Goal: Task Accomplishment & Management: Manage account settings

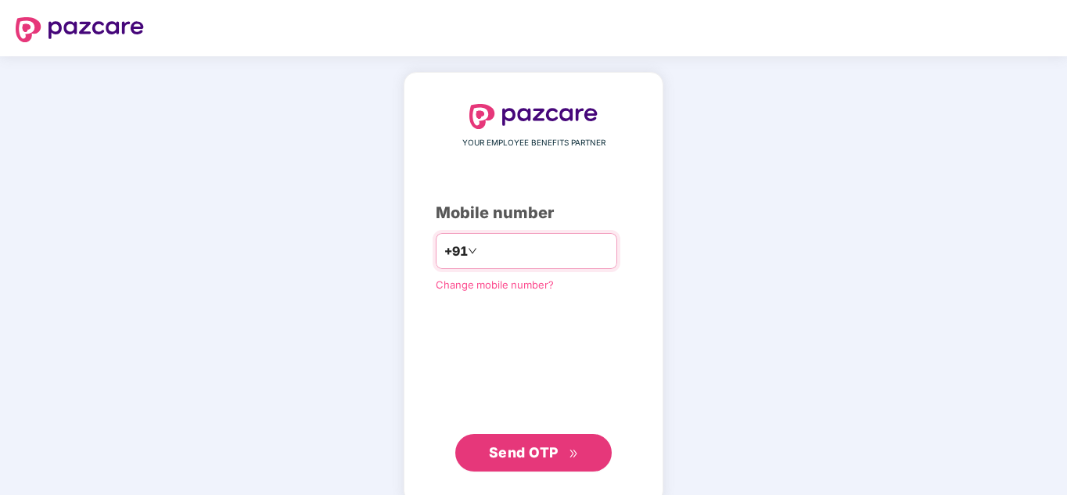
type input "**********"
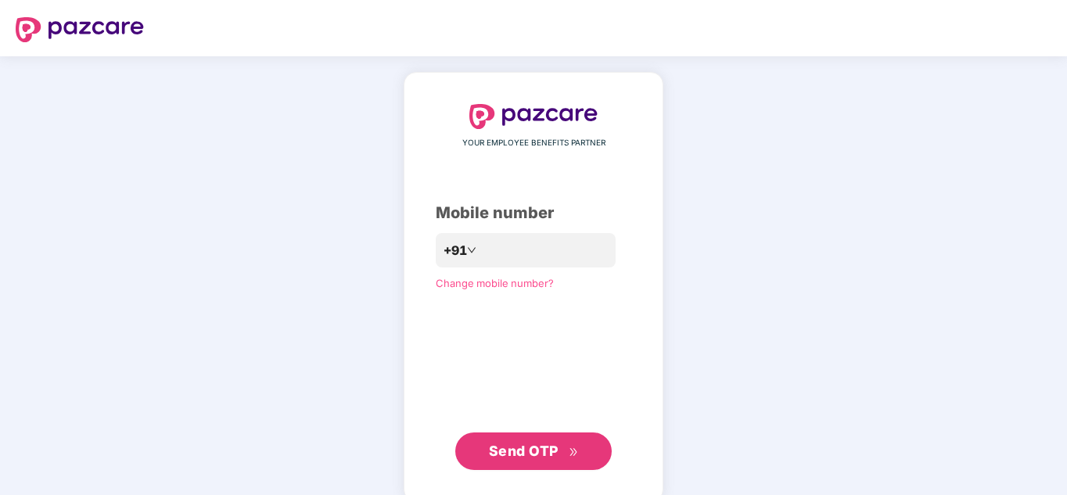
click at [500, 442] on span "Send OTP" at bounding box center [534, 452] width 90 height 22
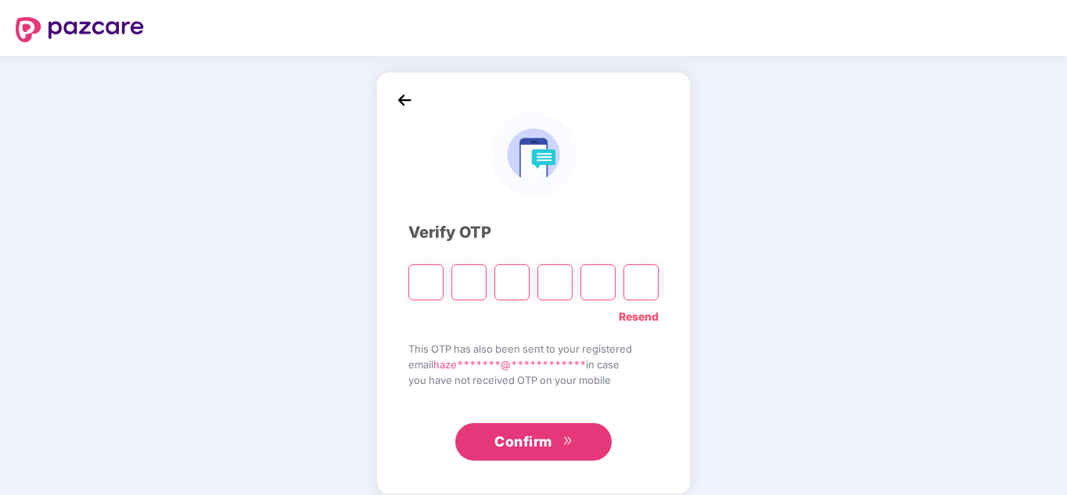
paste input "*"
type input "*"
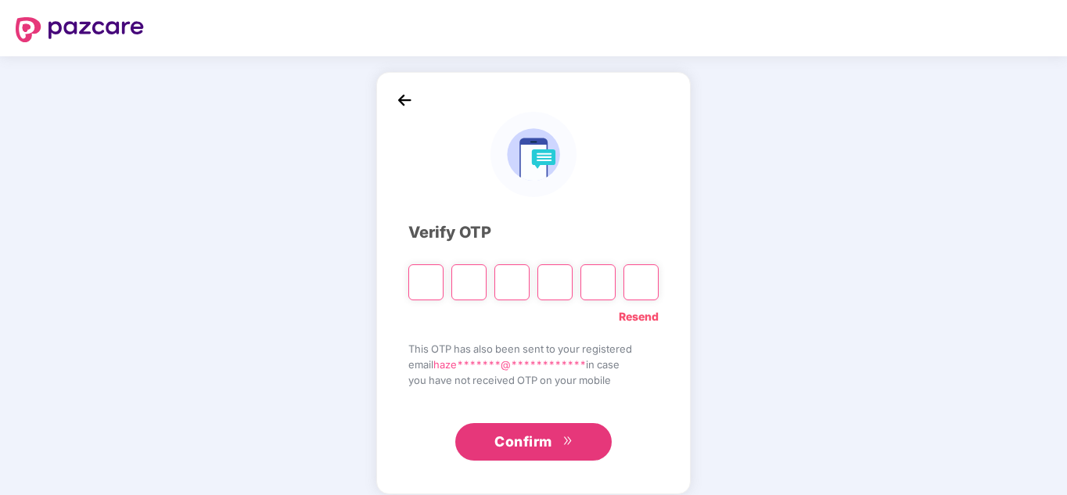
type input "*"
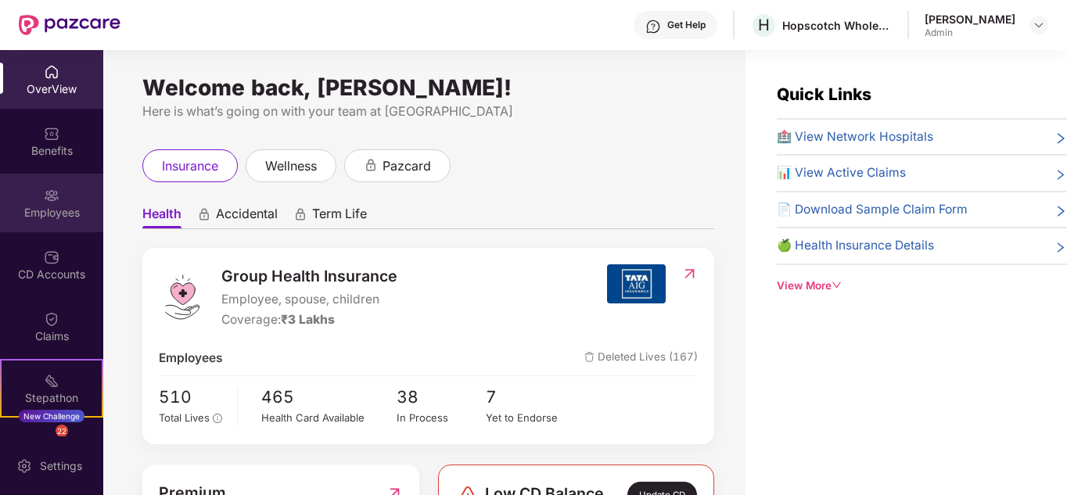
click at [41, 203] on div "Employees" at bounding box center [51, 203] width 103 height 59
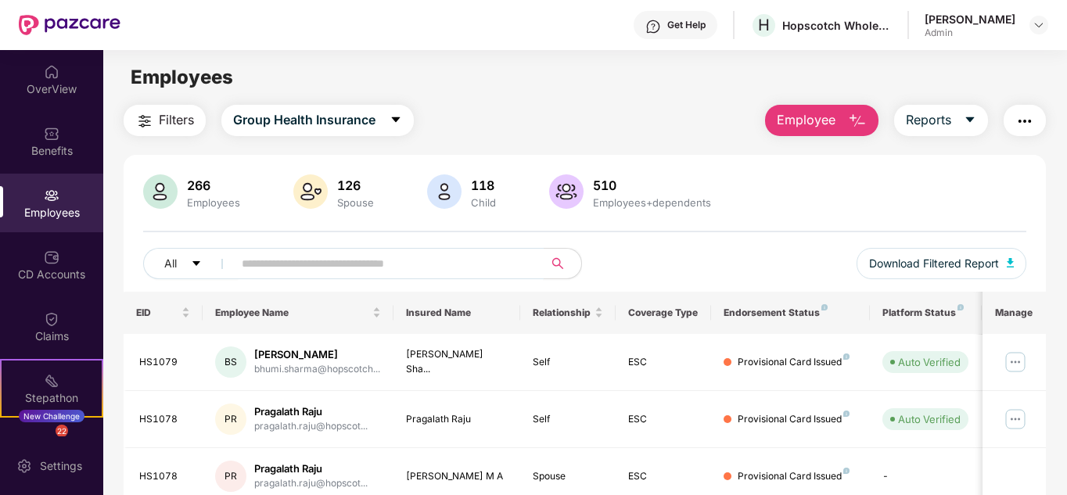
click at [430, 257] on input "text" at bounding box center [382, 263] width 281 height 23
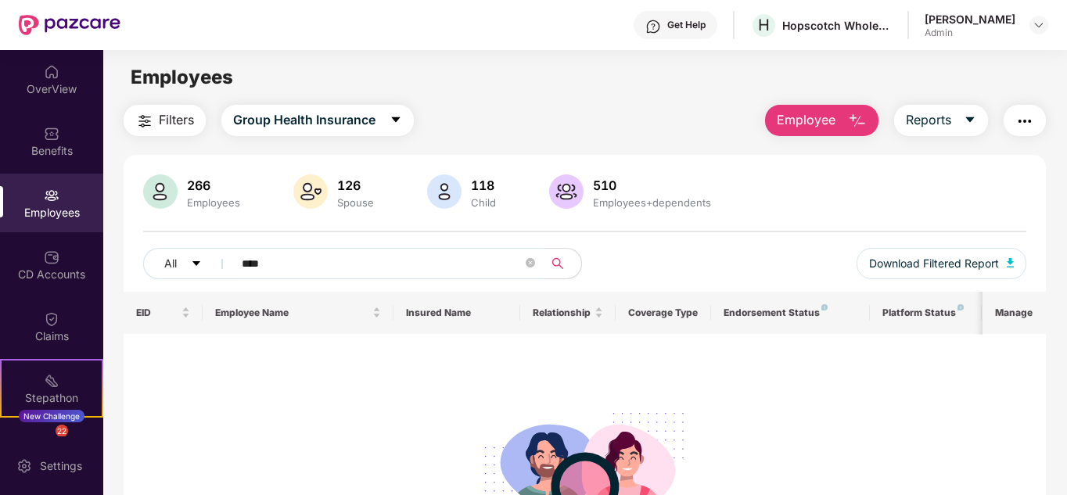
type input "****"
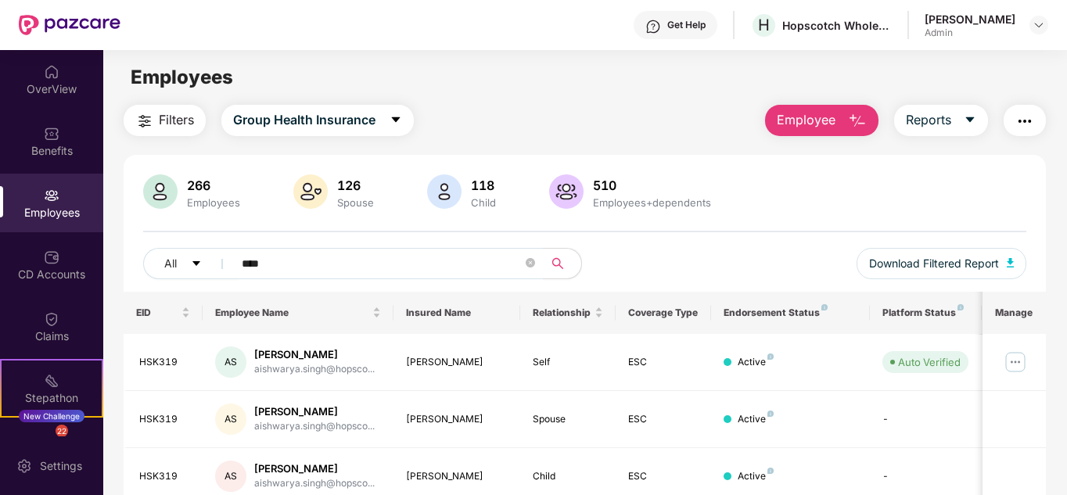
click at [816, 127] on span "Employee" at bounding box center [806, 120] width 59 height 20
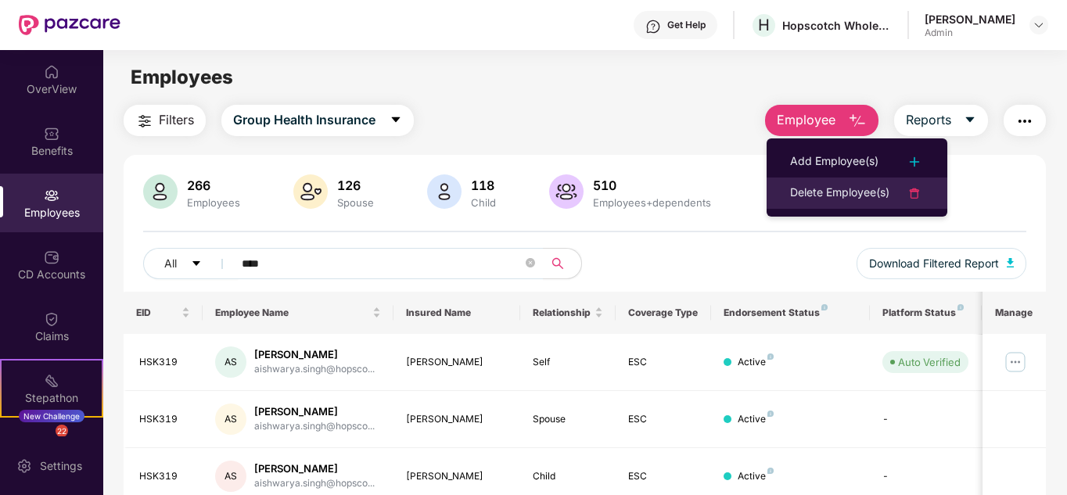
click at [809, 196] on div "Delete Employee(s)" at bounding box center [839, 193] width 99 height 19
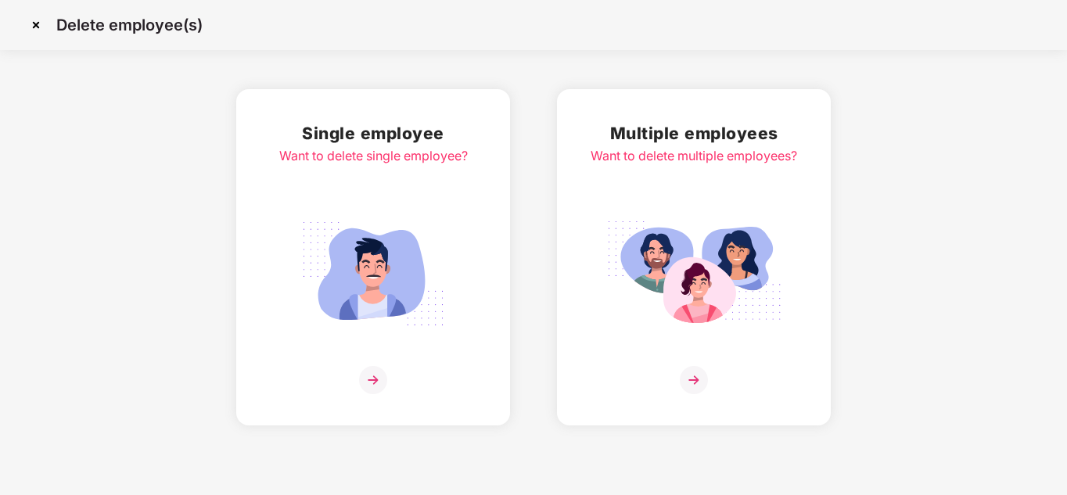
click at [412, 317] on img at bounding box center [373, 274] width 175 height 122
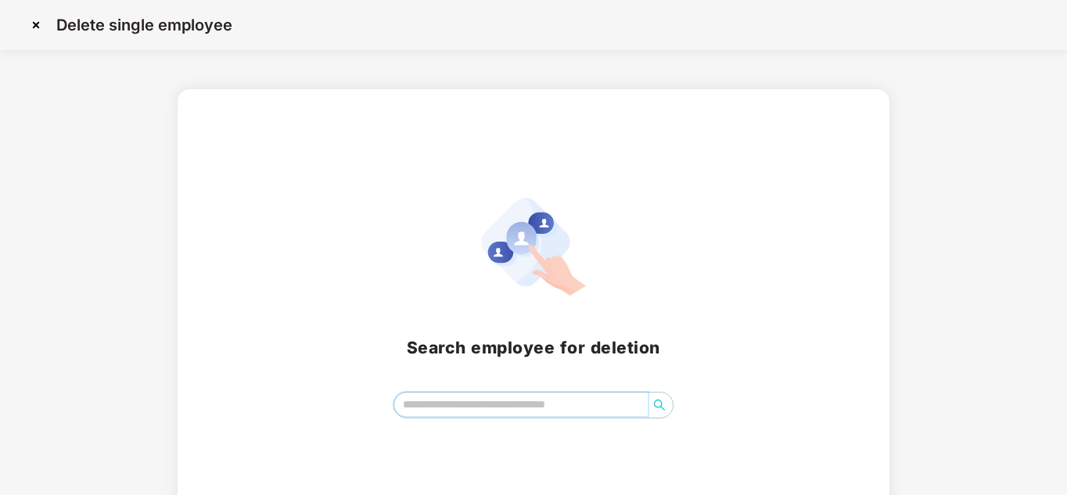
click at [436, 401] on input "search" at bounding box center [521, 404] width 254 height 23
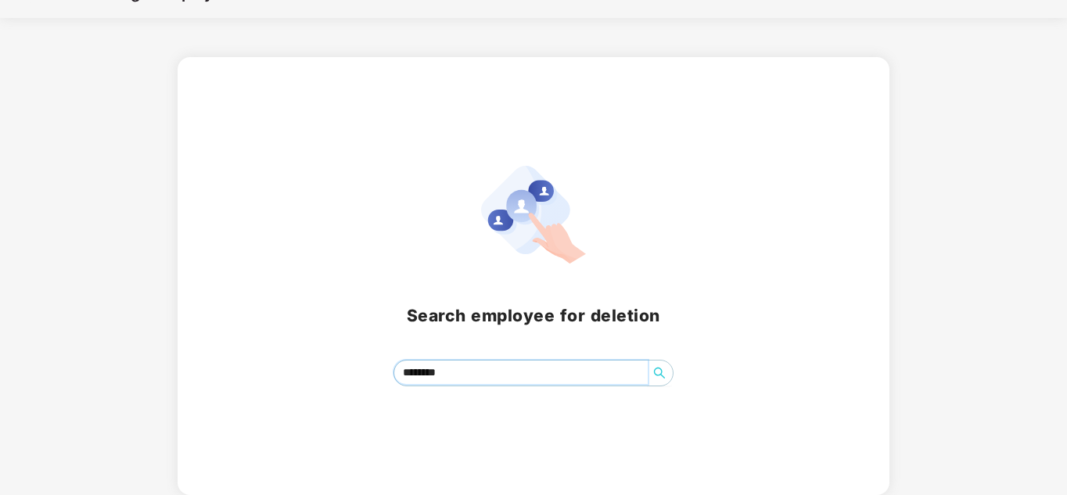
type input "*******"
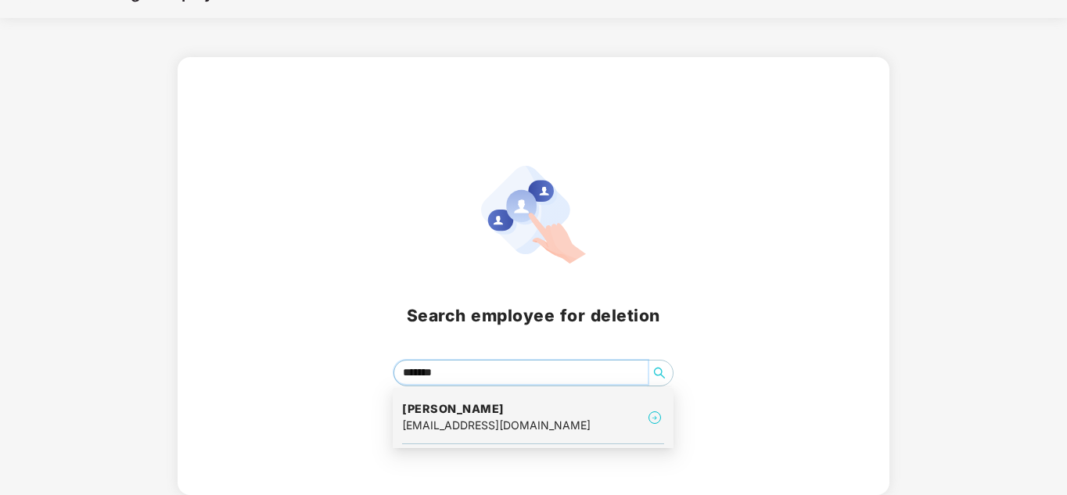
click at [485, 416] on h4 "Aishwarya Singh" at bounding box center [496, 409] width 189 height 16
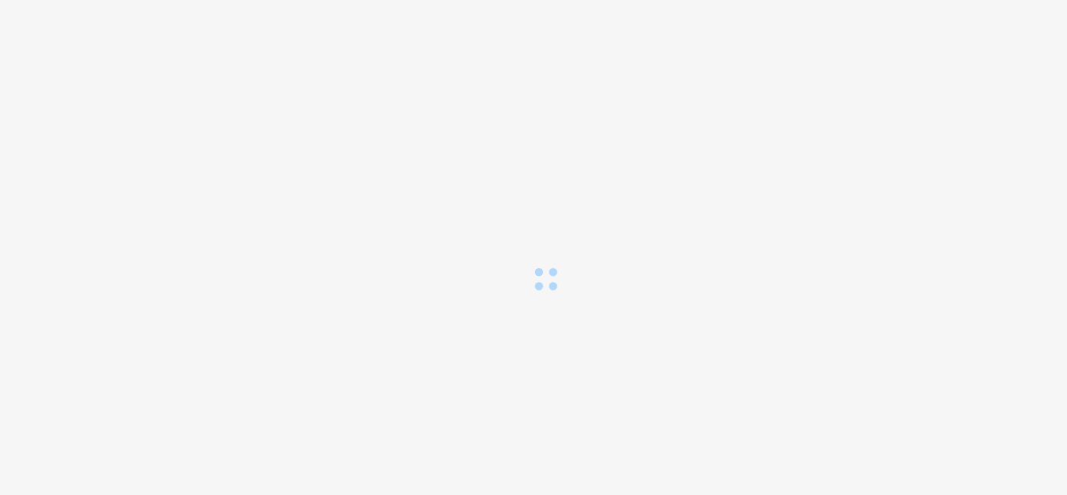
scroll to position [0, 0]
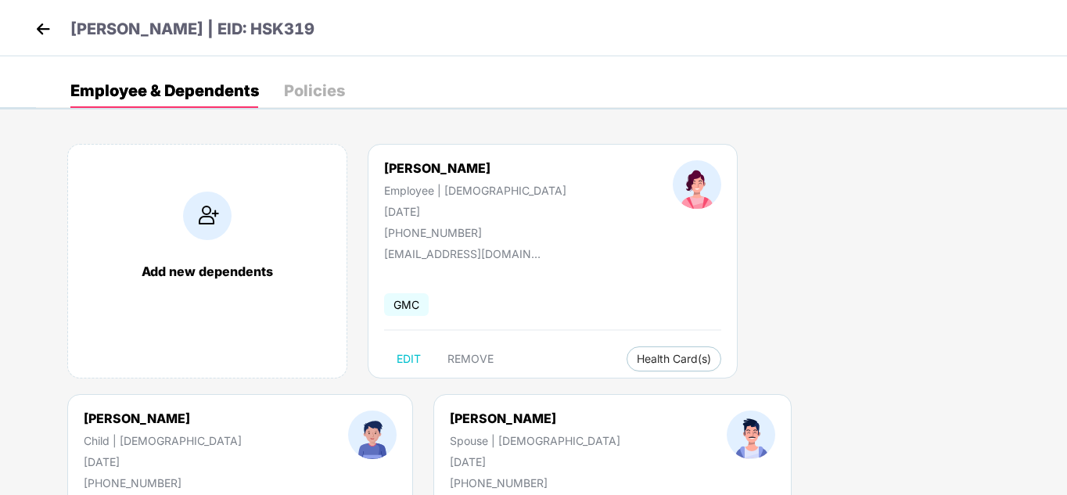
click at [426, 290] on div "GMC" at bounding box center [412, 305] width 56 height 33
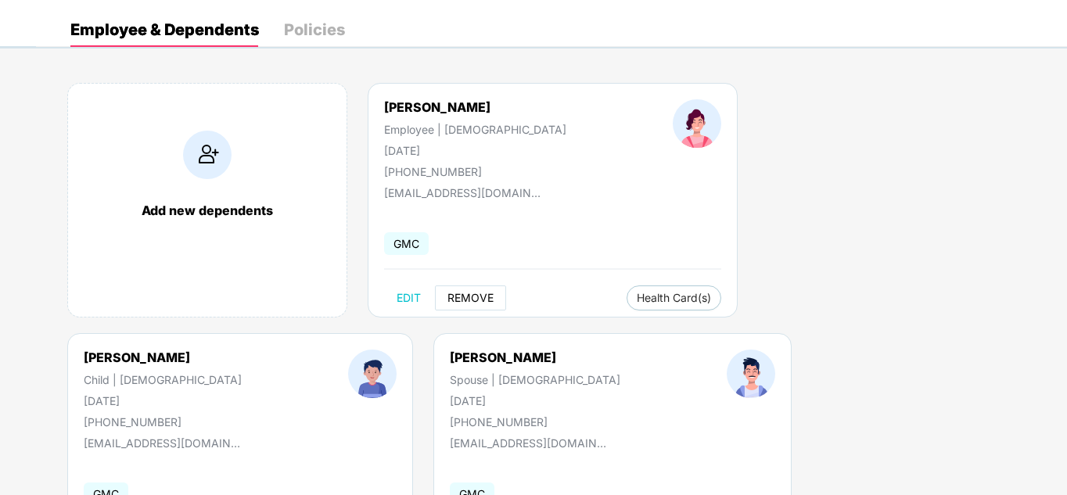
click at [469, 297] on span "REMOVE" at bounding box center [471, 298] width 46 height 13
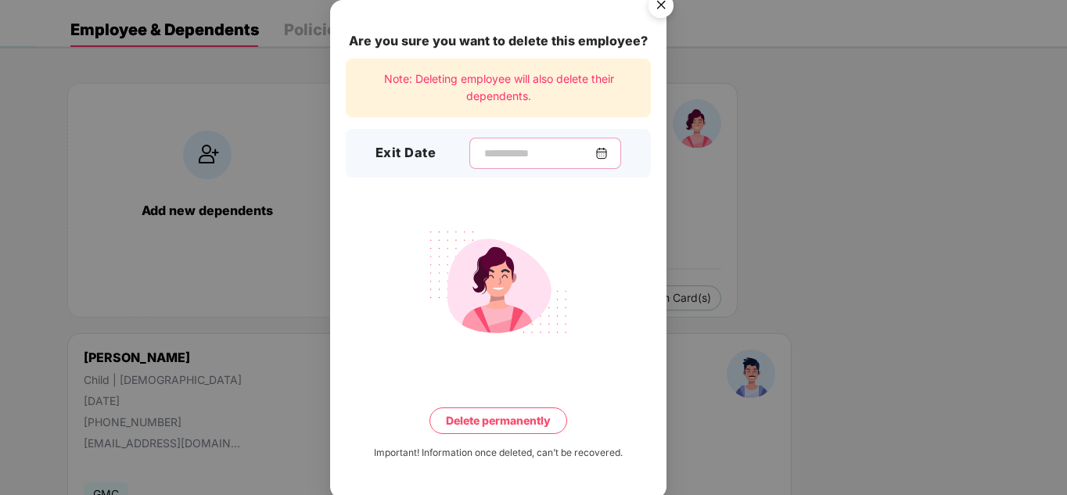
click at [494, 158] on input at bounding box center [539, 154] width 113 height 16
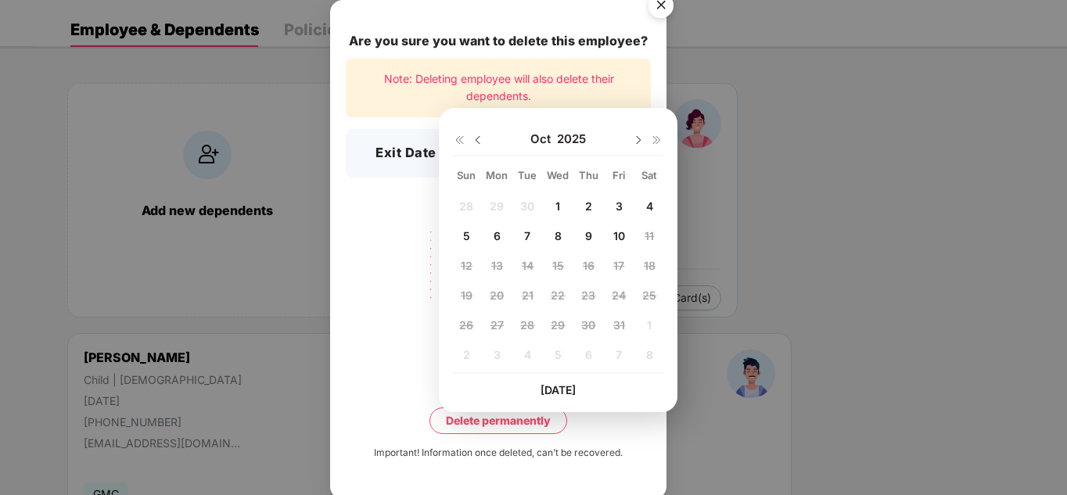
click at [476, 139] on img at bounding box center [478, 140] width 13 height 13
click at [530, 325] on span "30" at bounding box center [527, 325] width 14 height 13
type input "**********"
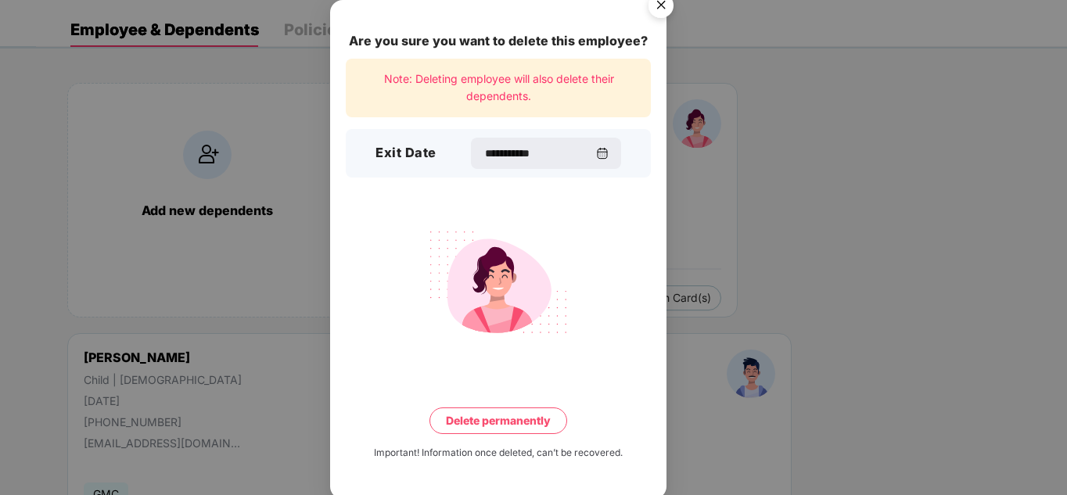
click at [489, 420] on button "Delete permanently" at bounding box center [499, 421] width 138 height 27
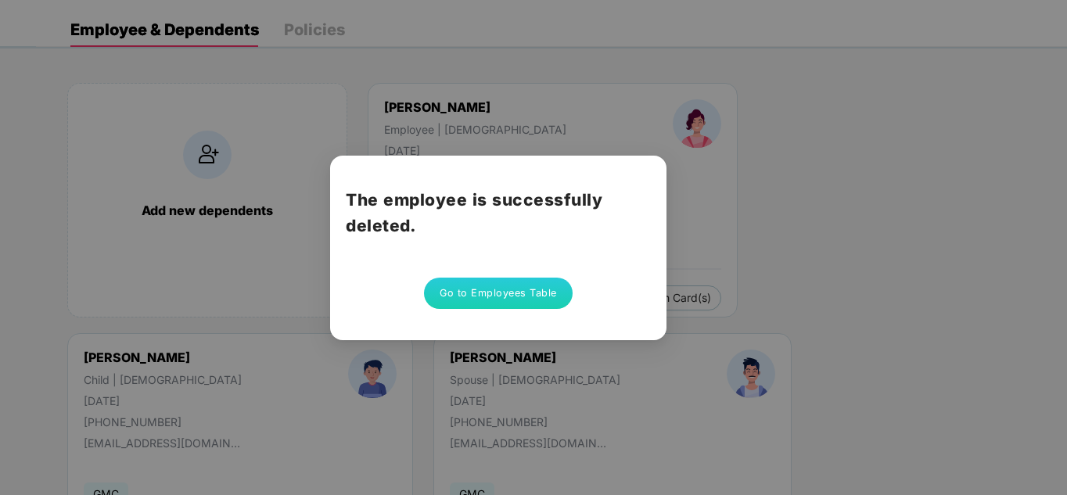
click at [479, 299] on button "Go to Employees Table" at bounding box center [498, 293] width 149 height 31
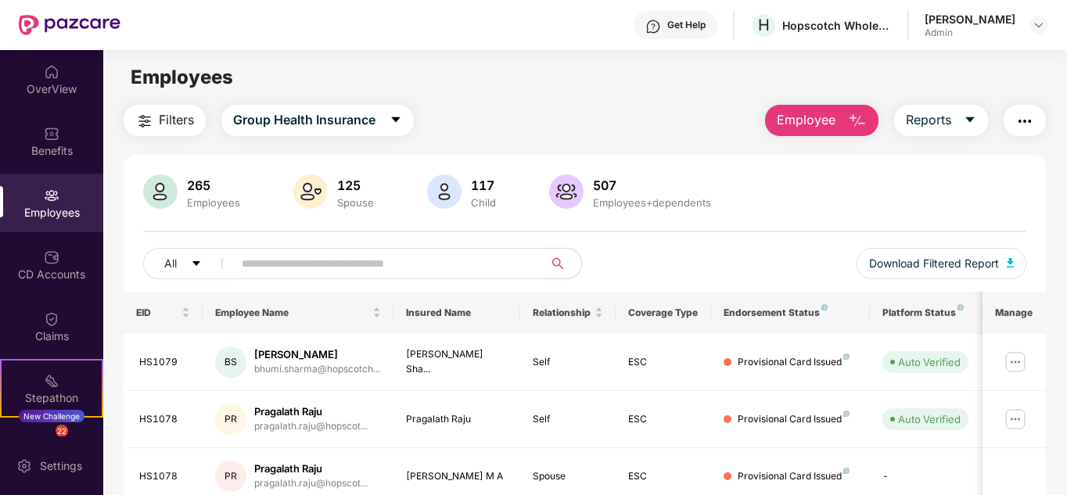
click at [789, 128] on span "Employee" at bounding box center [806, 120] width 59 height 20
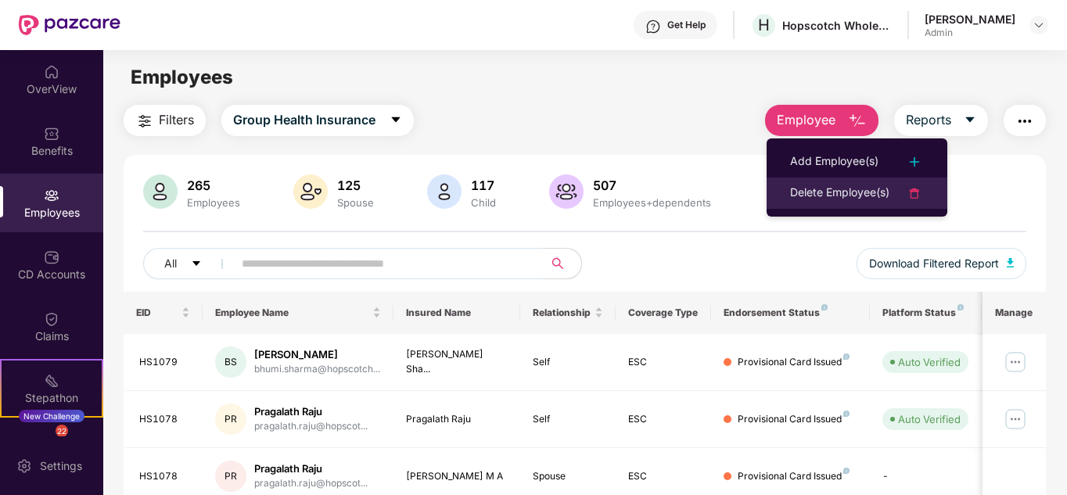
click at [796, 200] on div "Delete Employee(s)" at bounding box center [839, 193] width 99 height 19
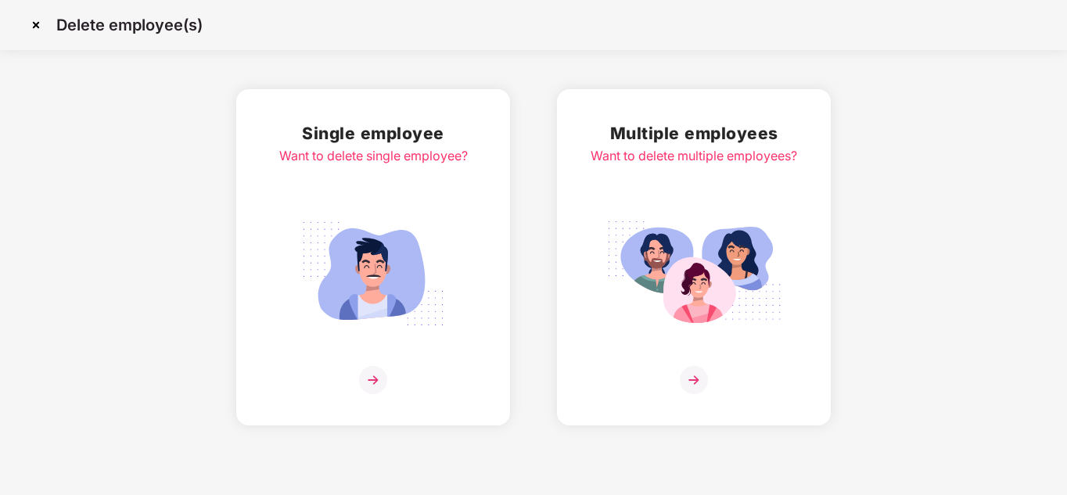
click at [383, 272] on img at bounding box center [373, 274] width 175 height 122
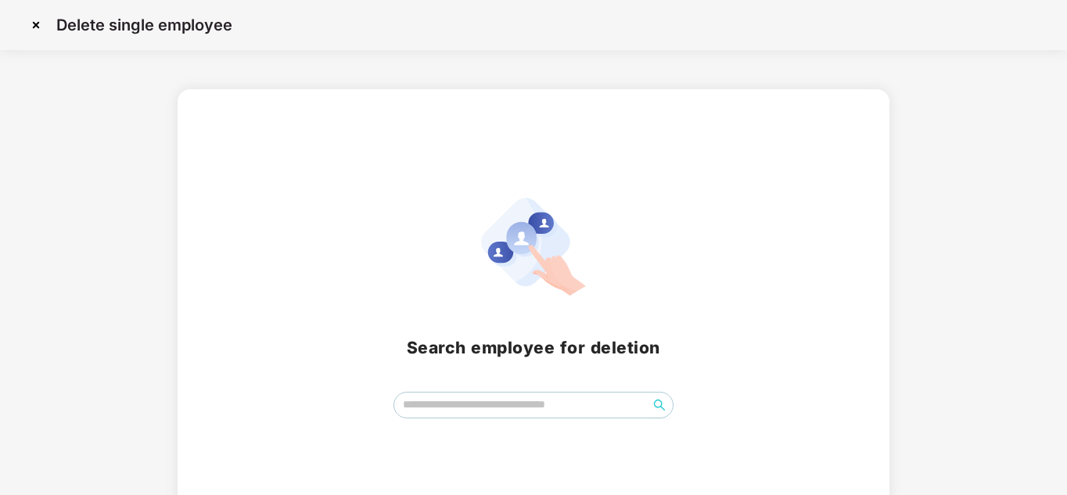
click at [490, 392] on span at bounding box center [534, 405] width 281 height 27
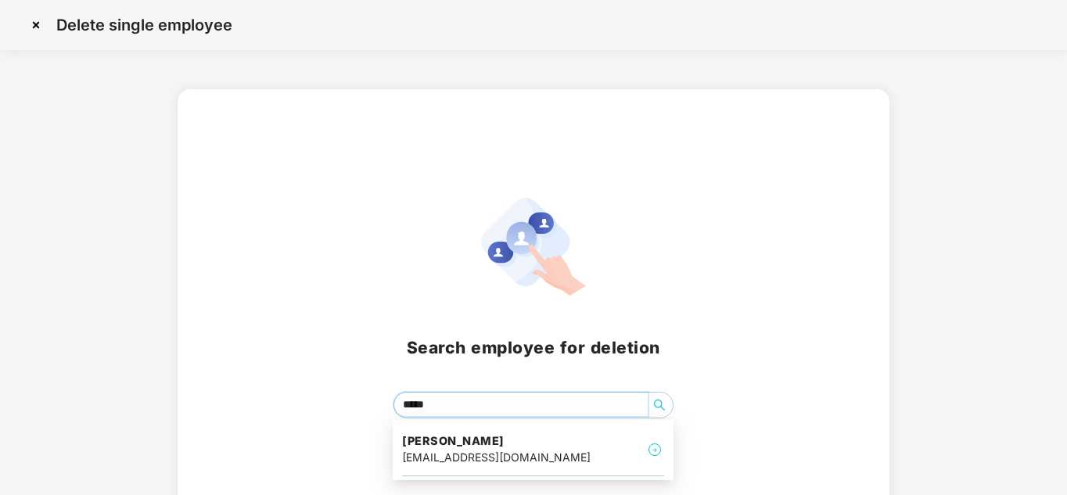
type input "******"
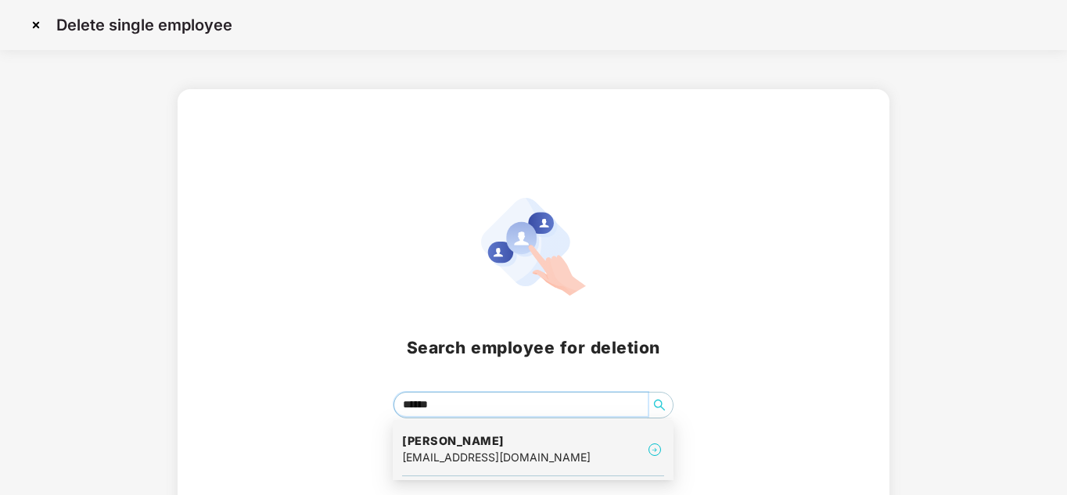
click at [472, 463] on div "kartika.samudram@hopscotch.in" at bounding box center [496, 457] width 189 height 17
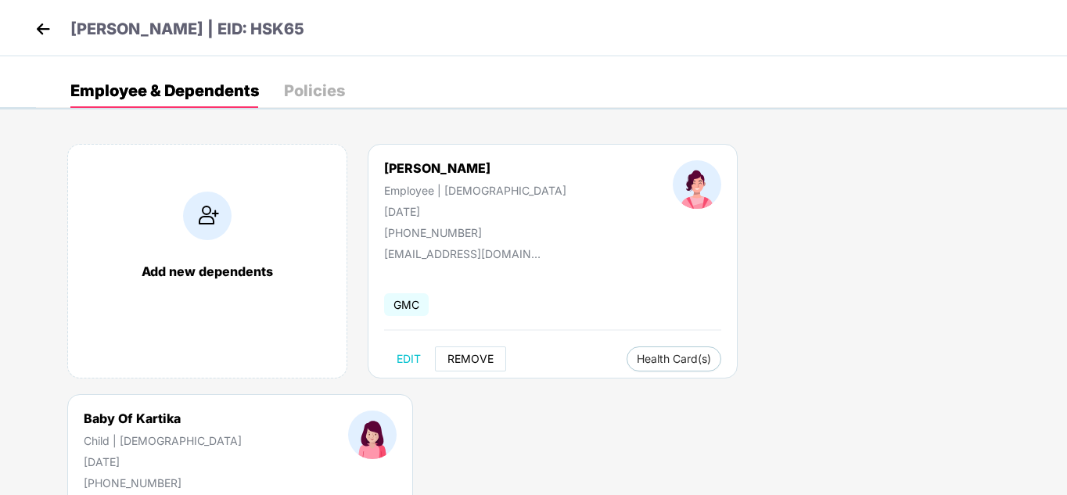
click at [464, 358] on span "REMOVE" at bounding box center [471, 359] width 46 height 13
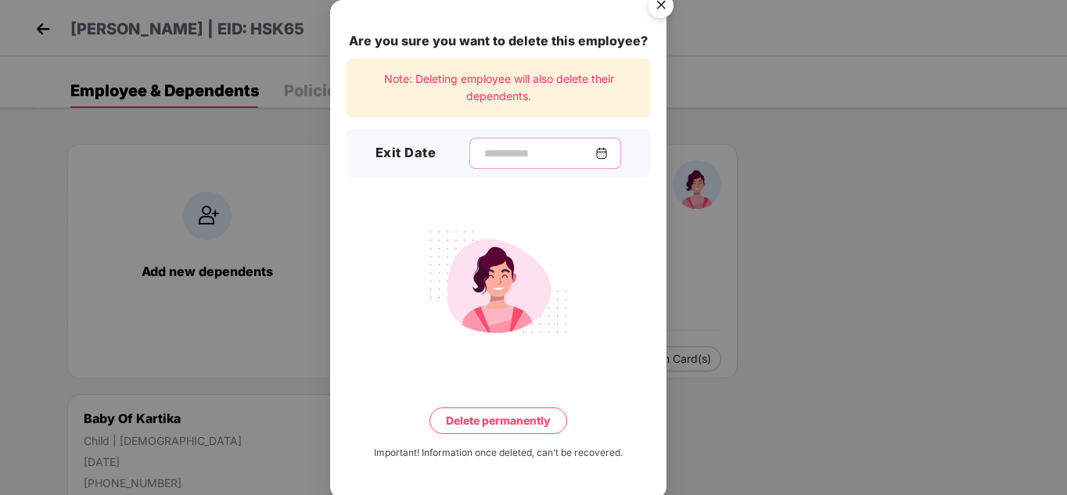
click at [483, 149] on input at bounding box center [539, 154] width 113 height 16
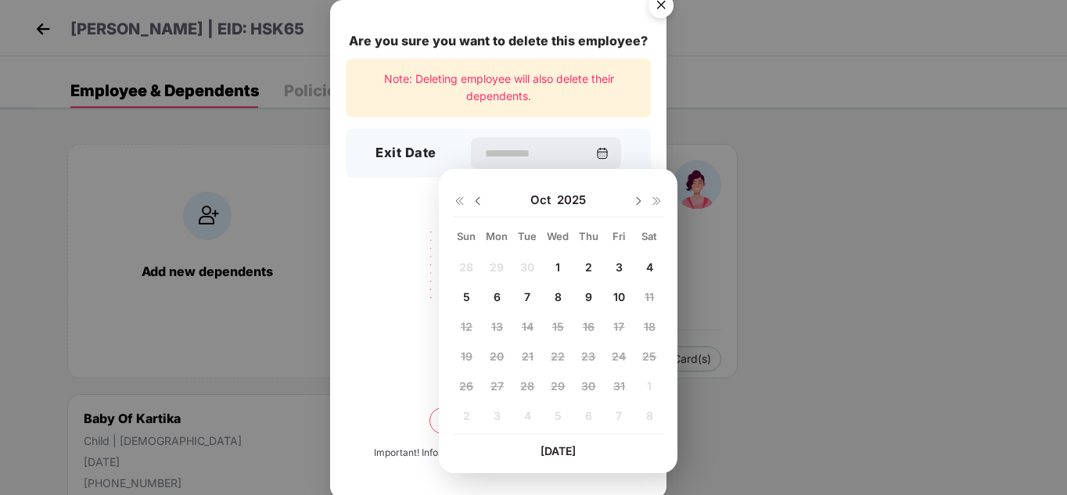
click at [558, 268] on span "1" at bounding box center [558, 267] width 5 height 13
type input "**********"
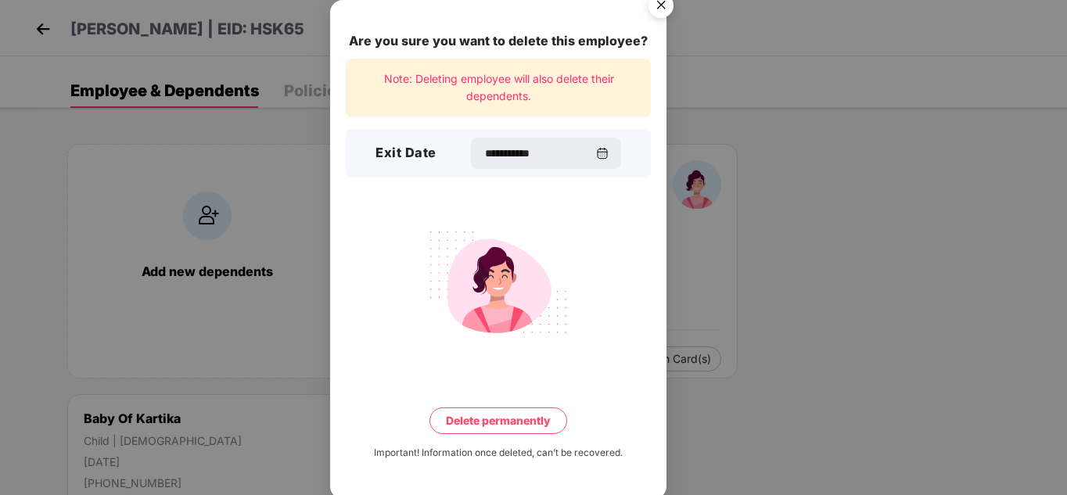
click at [478, 416] on button "Delete permanently" at bounding box center [499, 421] width 138 height 27
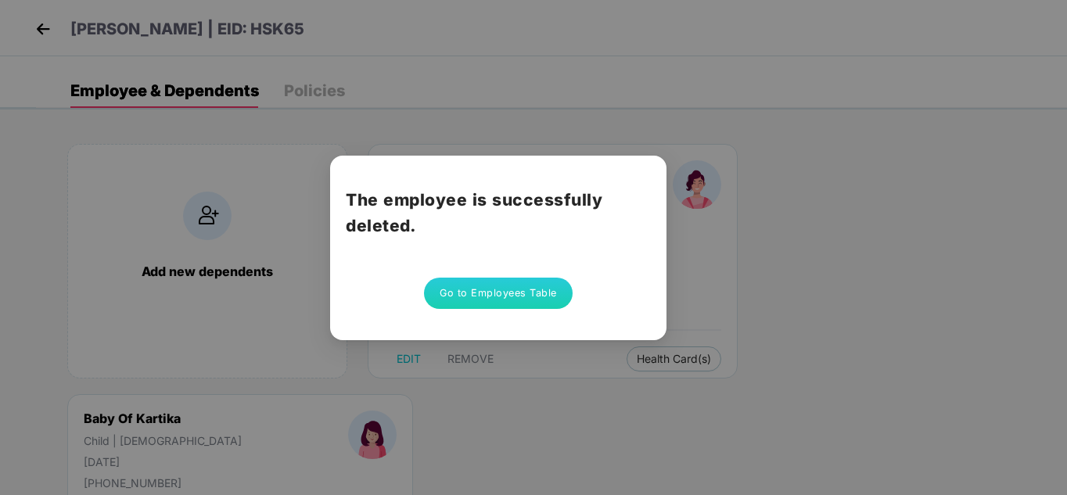
click at [467, 286] on button "Go to Employees Table" at bounding box center [498, 293] width 149 height 31
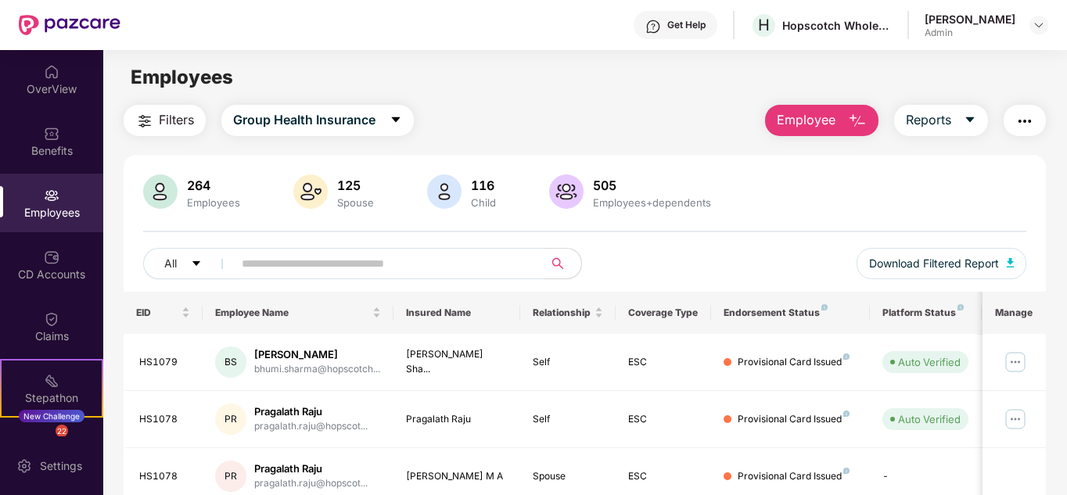
click at [350, 267] on input "text" at bounding box center [382, 263] width 281 height 23
click at [778, 133] on button "Employee" at bounding box center [821, 120] width 113 height 31
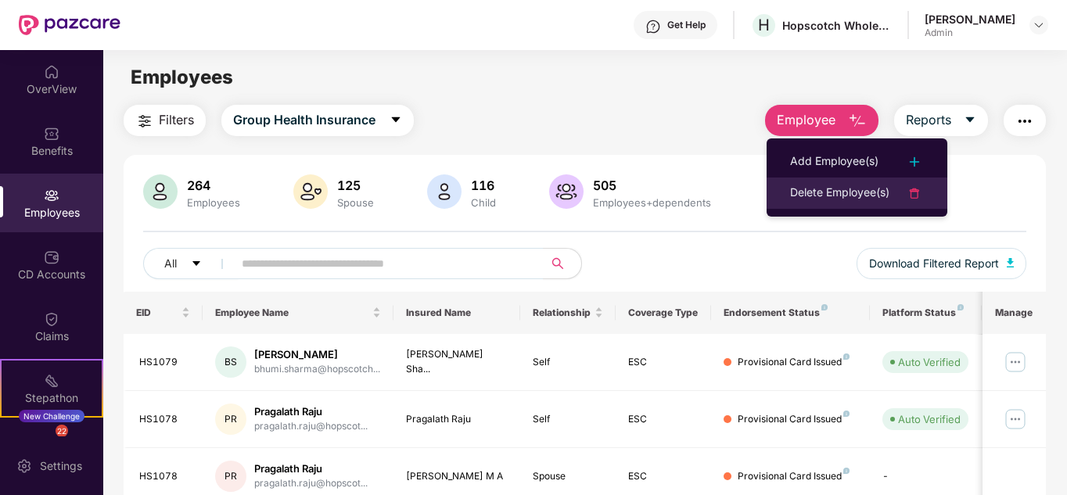
click at [826, 189] on div "Delete Employee(s)" at bounding box center [839, 193] width 99 height 19
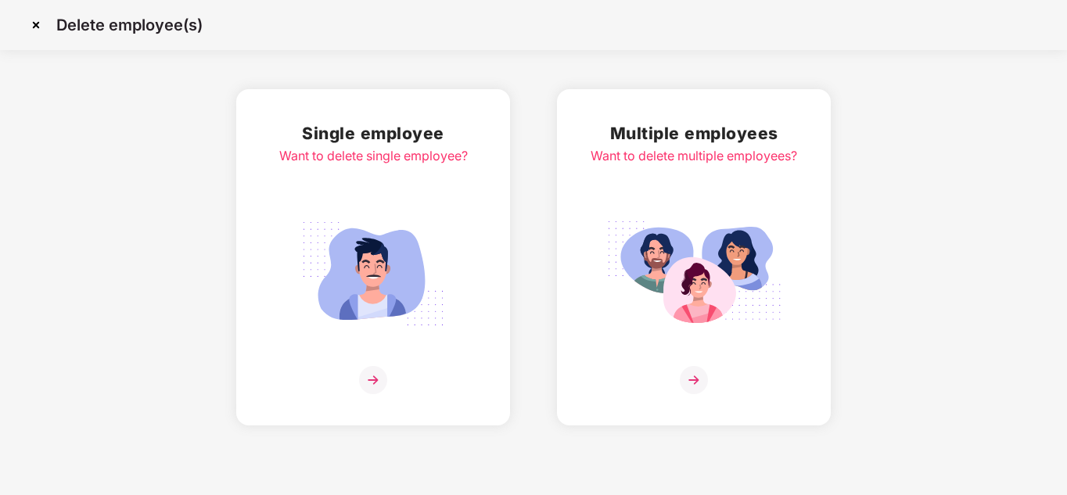
click at [344, 309] on img at bounding box center [373, 274] width 175 height 122
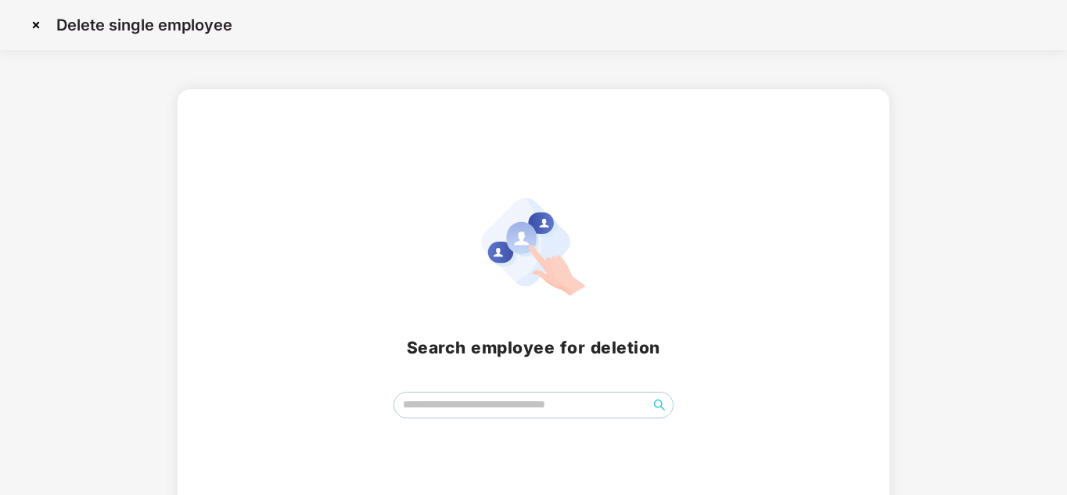
click at [465, 392] on span at bounding box center [534, 405] width 281 height 27
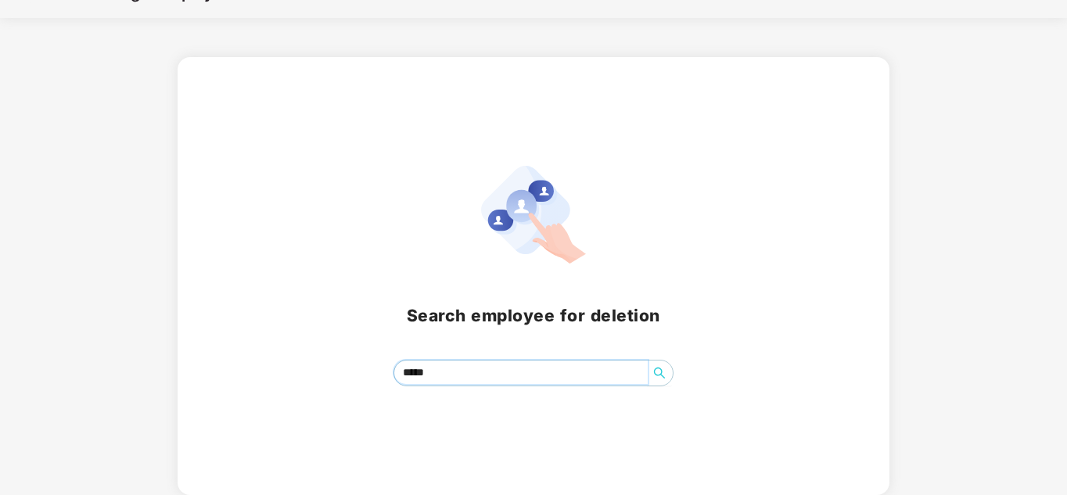
type input "****"
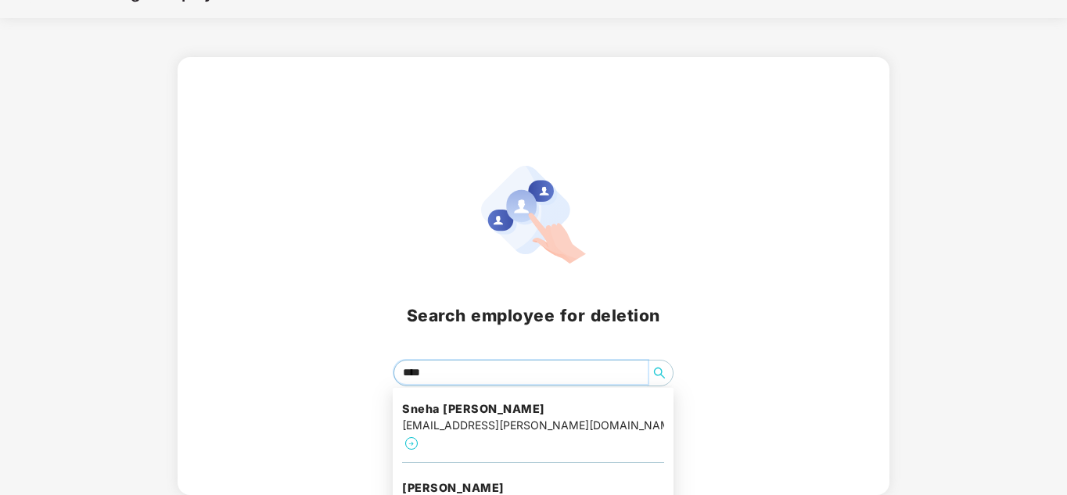
scroll to position [45, 0]
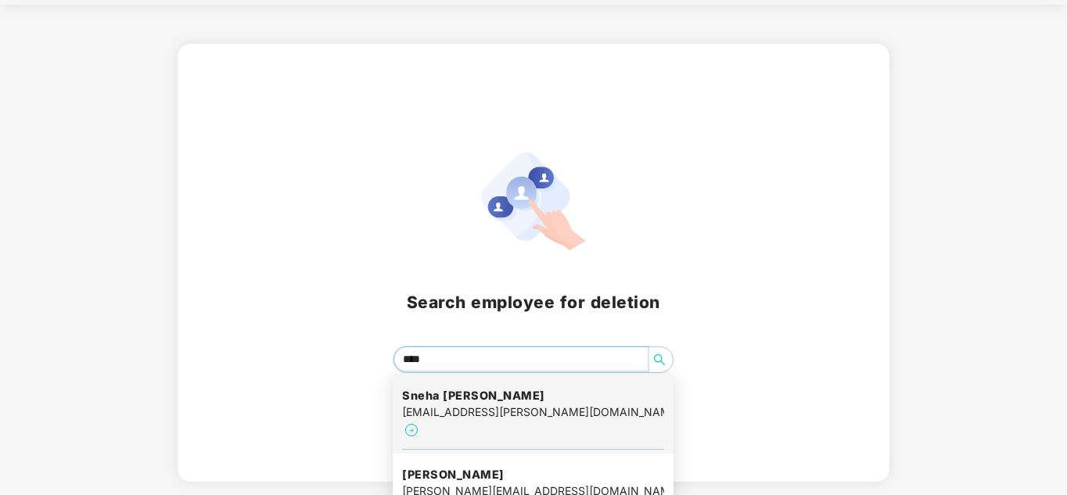
click at [442, 396] on h4 "Sneha Shrikant lokhande" at bounding box center [533, 396] width 262 height 16
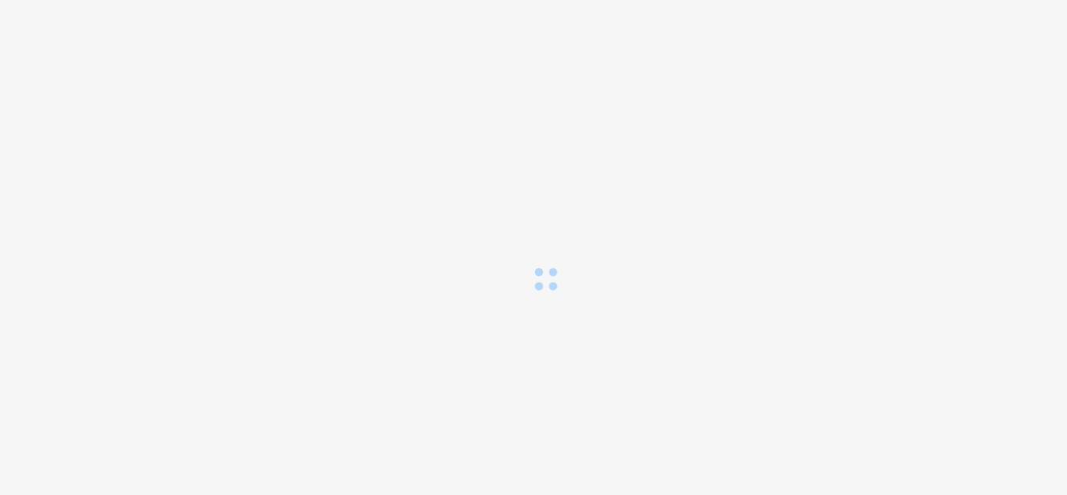
scroll to position [0, 0]
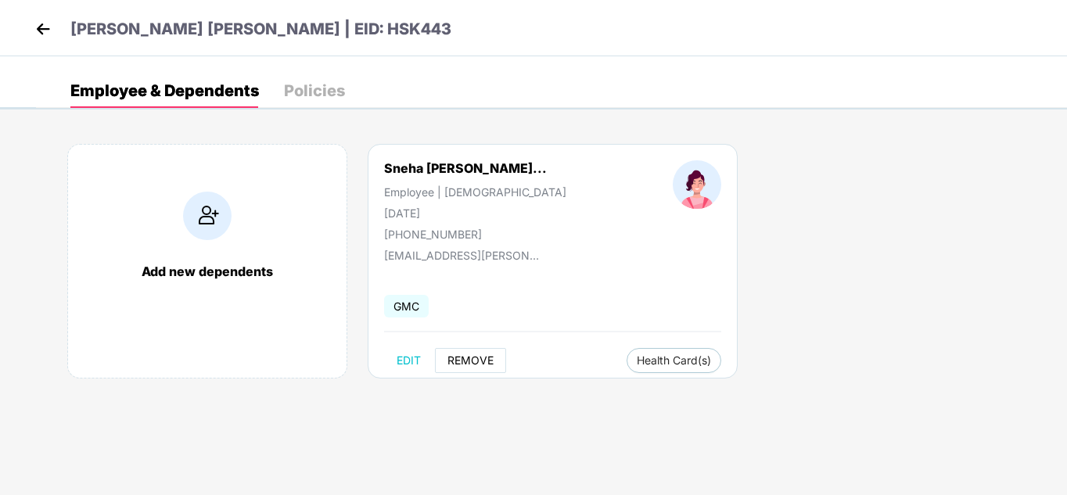
click at [468, 367] on button "REMOVE" at bounding box center [470, 360] width 71 height 25
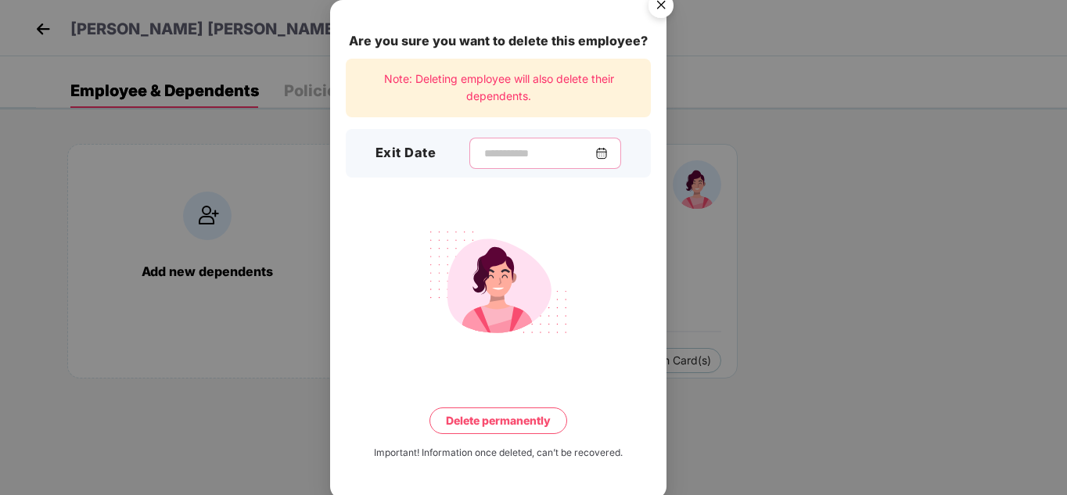
click at [506, 160] on input at bounding box center [539, 154] width 113 height 16
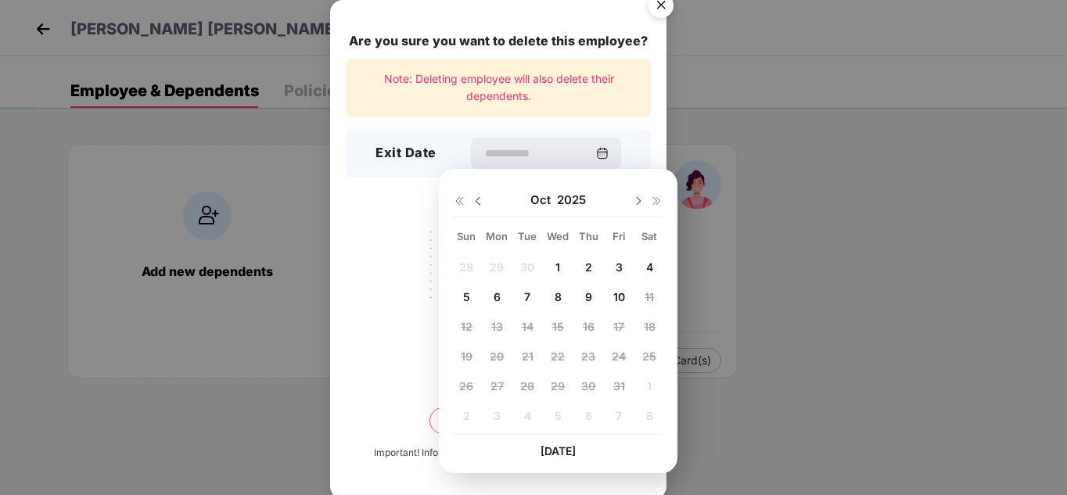
click at [559, 298] on span "8" at bounding box center [558, 296] width 7 height 13
type input "**********"
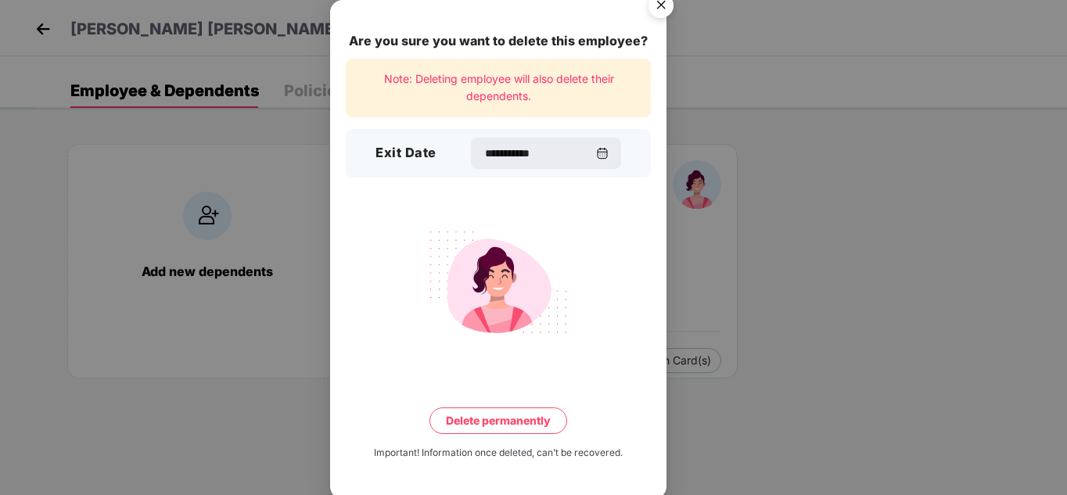
click at [473, 422] on button "Delete permanently" at bounding box center [499, 421] width 138 height 27
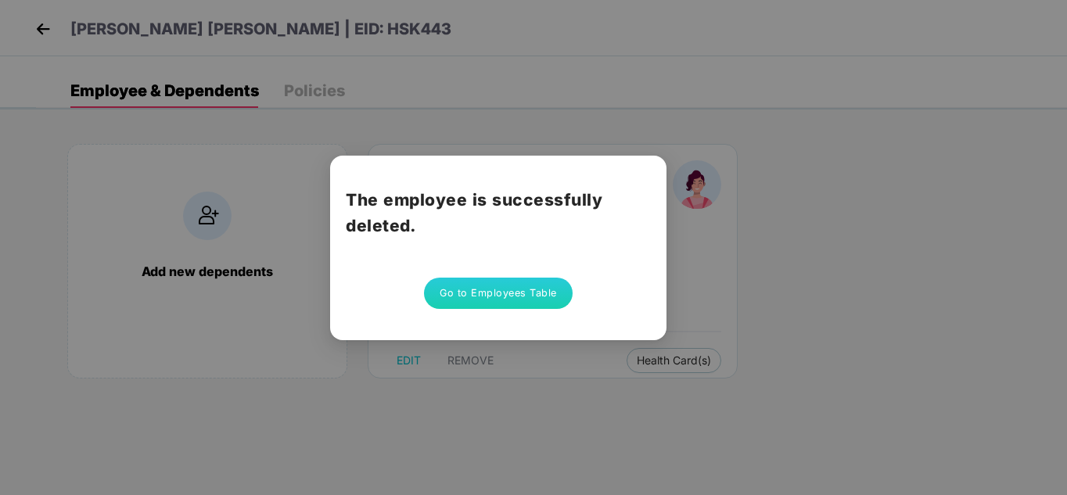
click at [471, 293] on button "Go to Employees Table" at bounding box center [498, 293] width 149 height 31
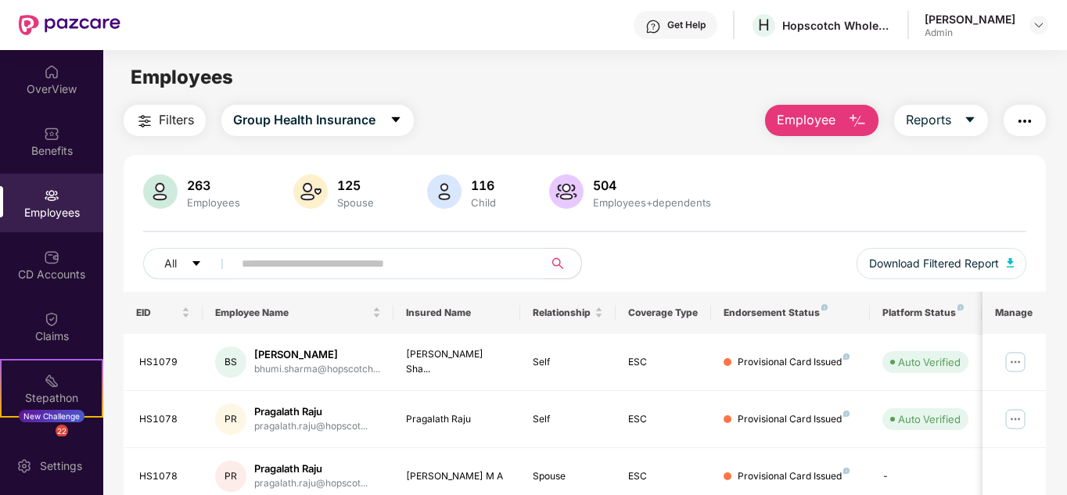
scroll to position [33, 0]
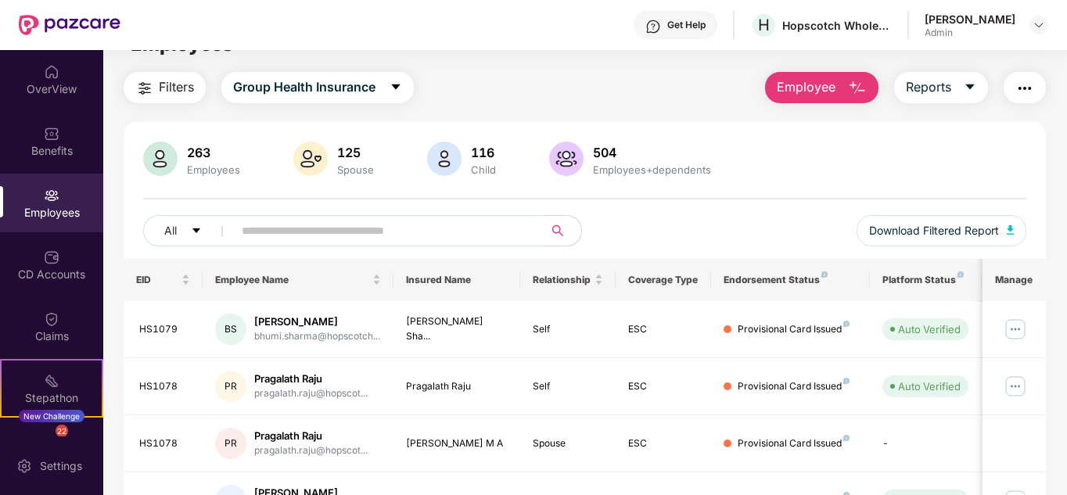
click at [841, 101] on button "Employee" at bounding box center [821, 87] width 113 height 31
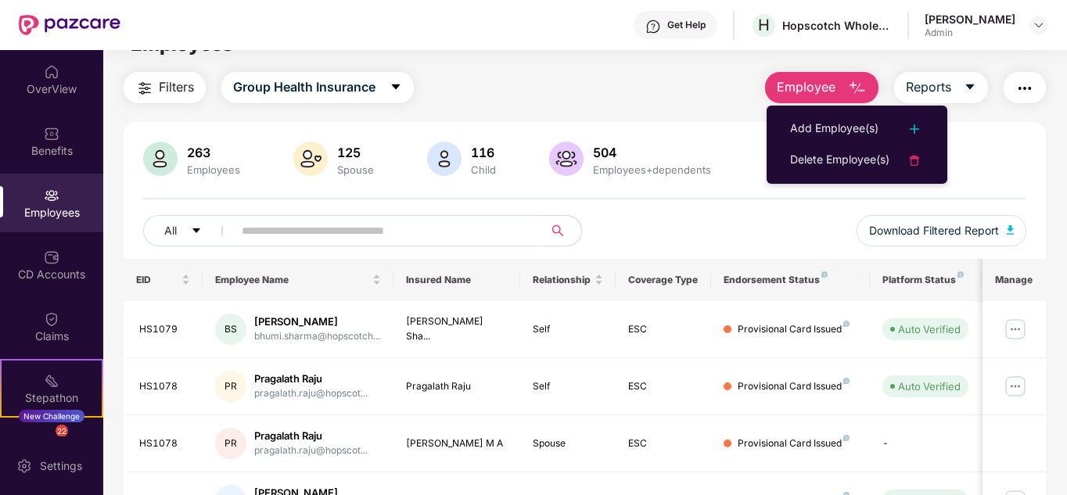
click at [803, 177] on ul "Add Employee(s) Delete Employee(s)" at bounding box center [857, 145] width 181 height 78
click at [801, 165] on div "Delete Employee(s)" at bounding box center [839, 160] width 99 height 19
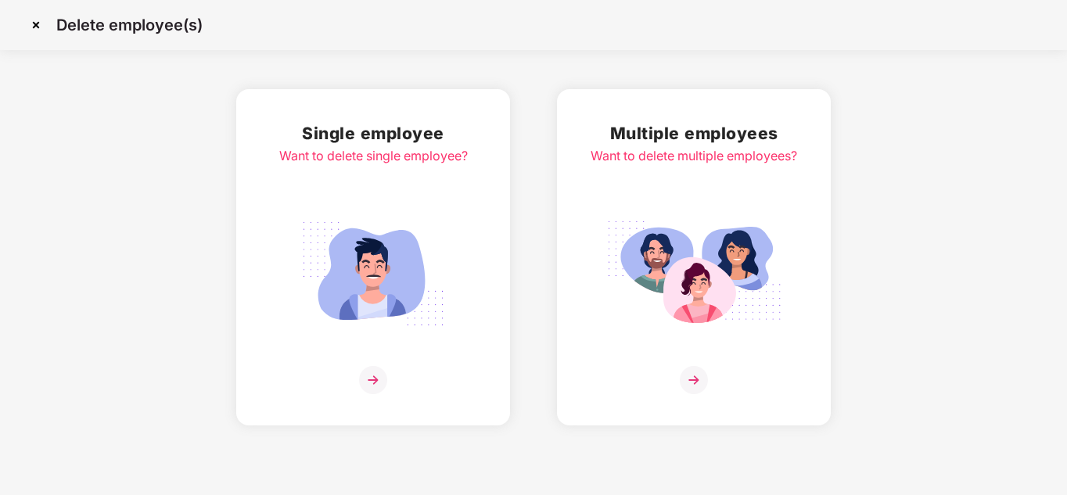
click at [428, 287] on img at bounding box center [373, 274] width 175 height 122
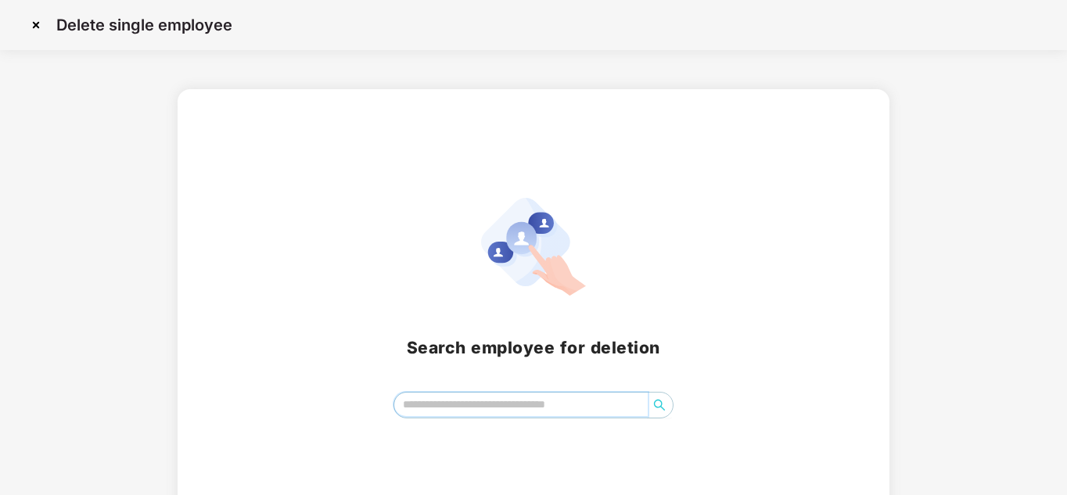
click at [488, 416] on input "search" at bounding box center [521, 404] width 254 height 23
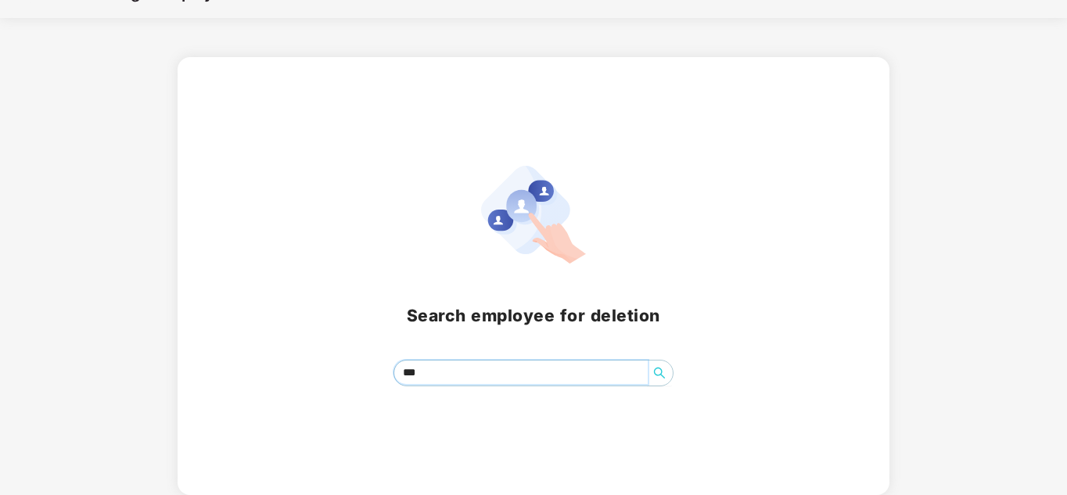
type input "****"
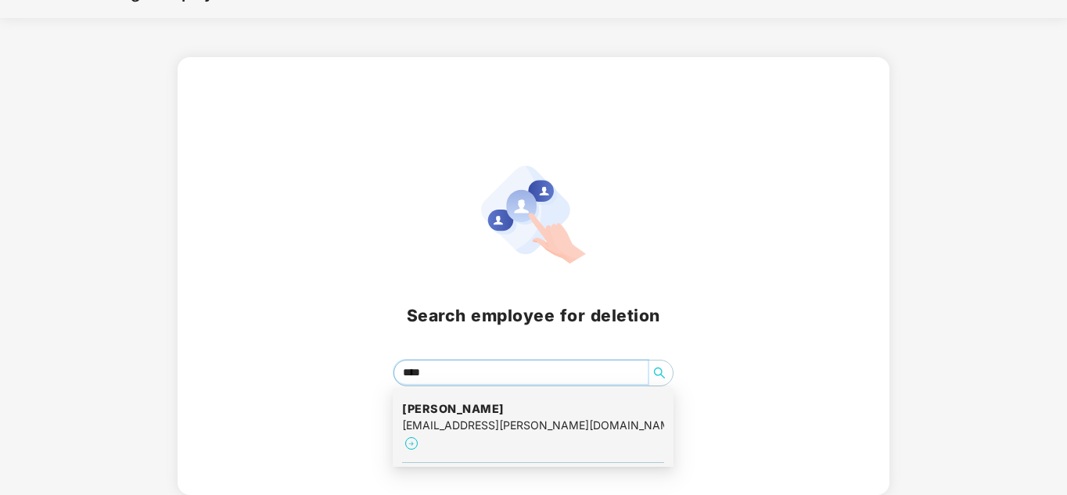
click at [486, 410] on h4 "Pooja Omnarayan chaubey" at bounding box center [533, 409] width 262 height 16
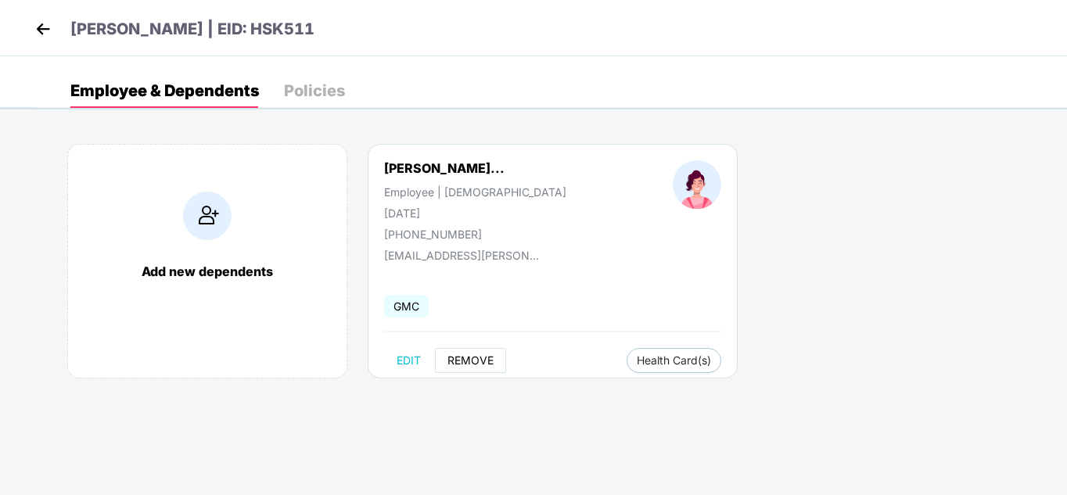
click at [463, 355] on span "REMOVE" at bounding box center [471, 361] width 46 height 13
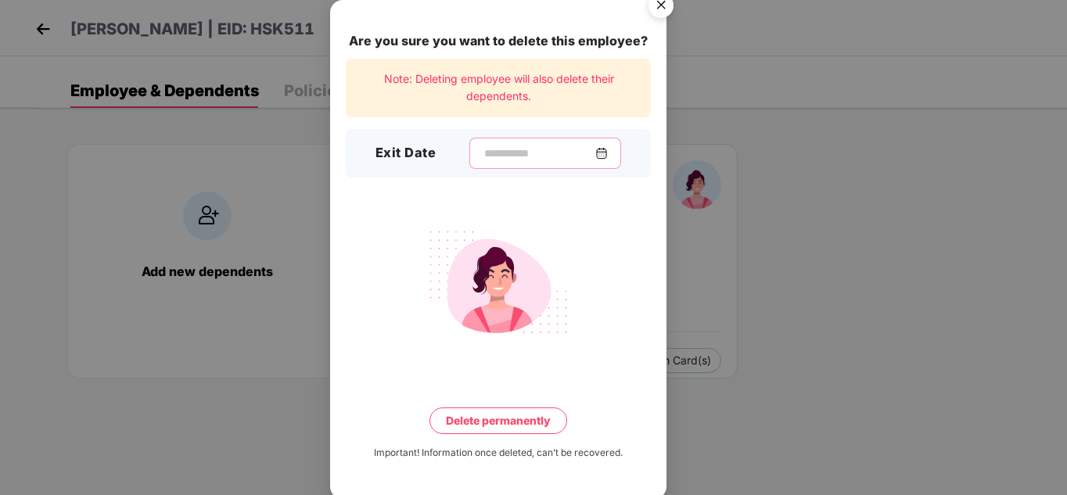
click at [535, 148] on input at bounding box center [539, 154] width 113 height 16
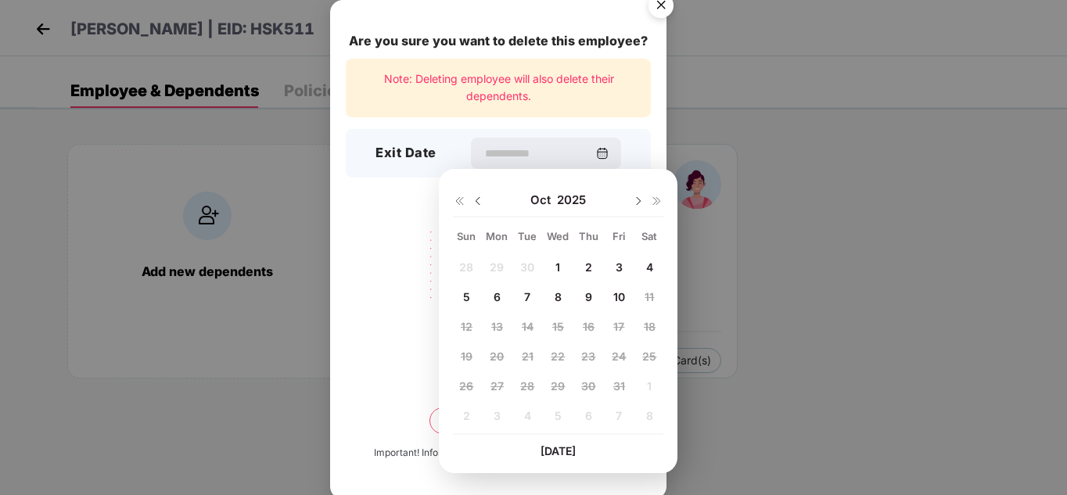
click at [564, 295] on div "8" at bounding box center [557, 296] width 23 height 23
type input "**********"
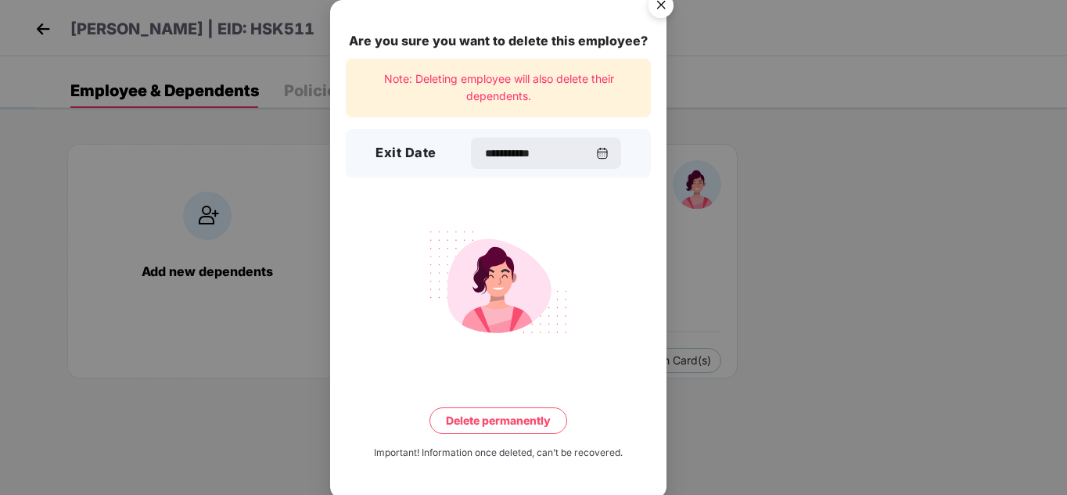
click at [468, 417] on button "Delete permanently" at bounding box center [499, 421] width 138 height 27
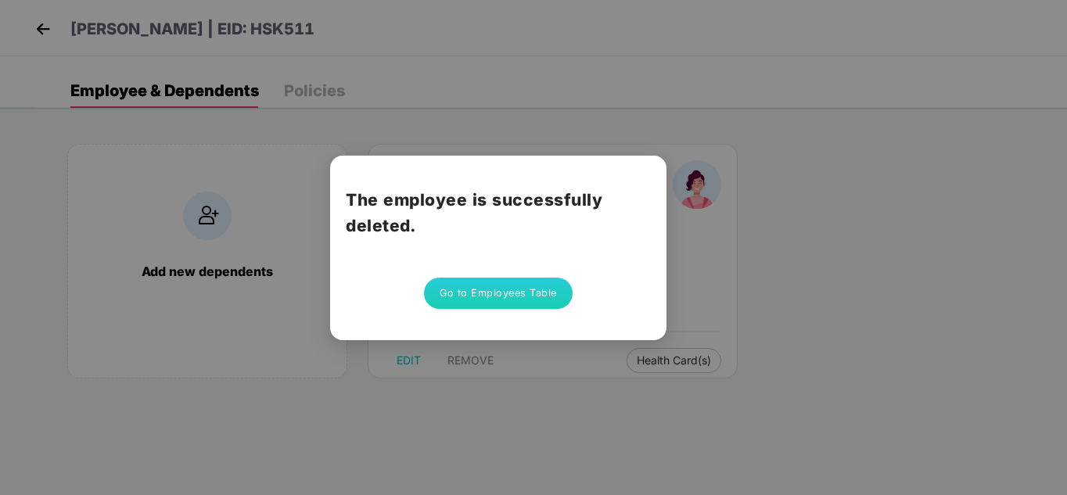
click at [475, 300] on button "Go to Employees Table" at bounding box center [498, 293] width 149 height 31
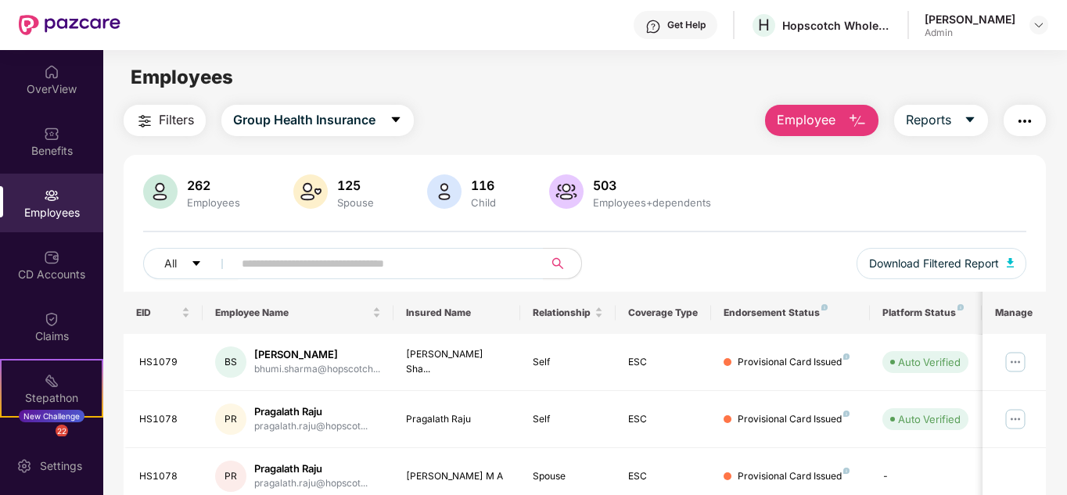
click at [813, 132] on button "Employee" at bounding box center [821, 120] width 113 height 31
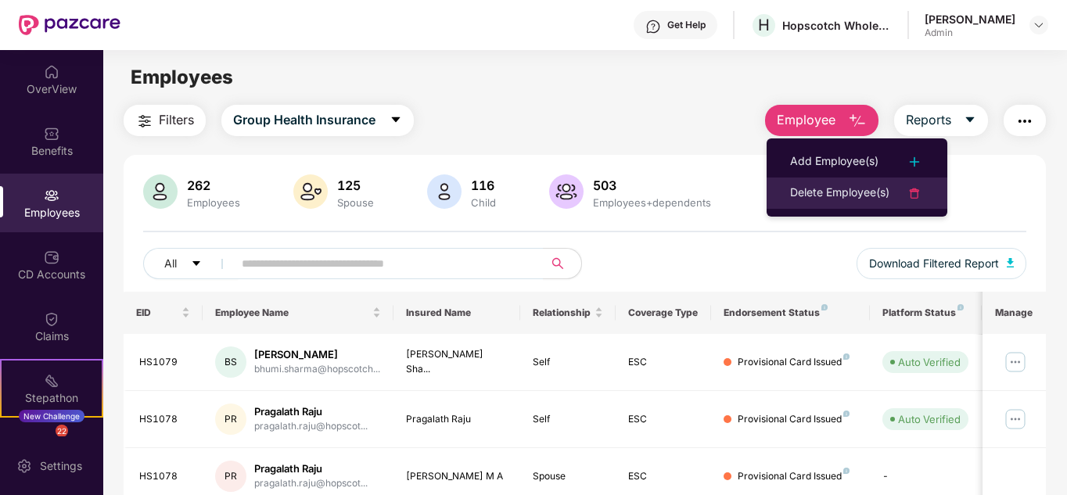
click at [824, 191] on div "Delete Employee(s)" at bounding box center [839, 193] width 99 height 19
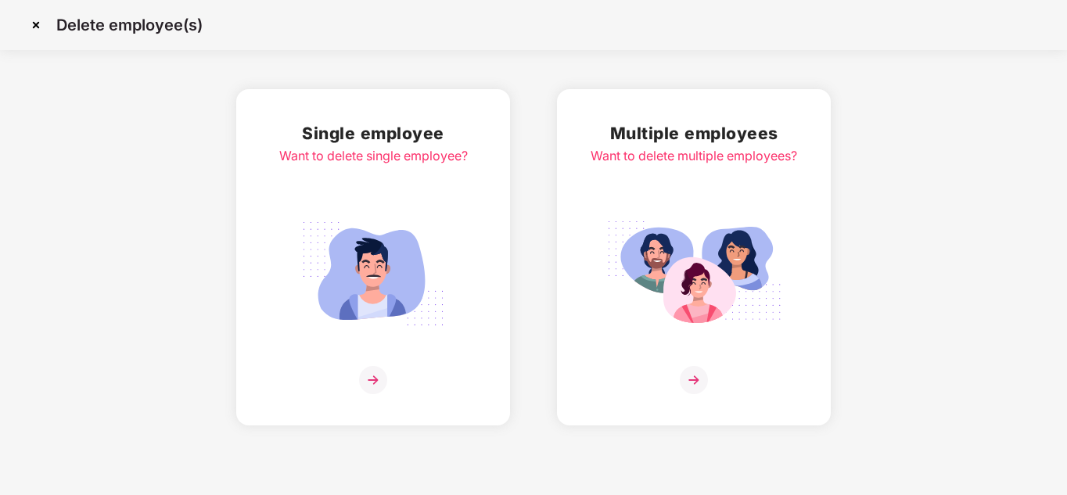
click at [36, 23] on img at bounding box center [35, 25] width 25 height 25
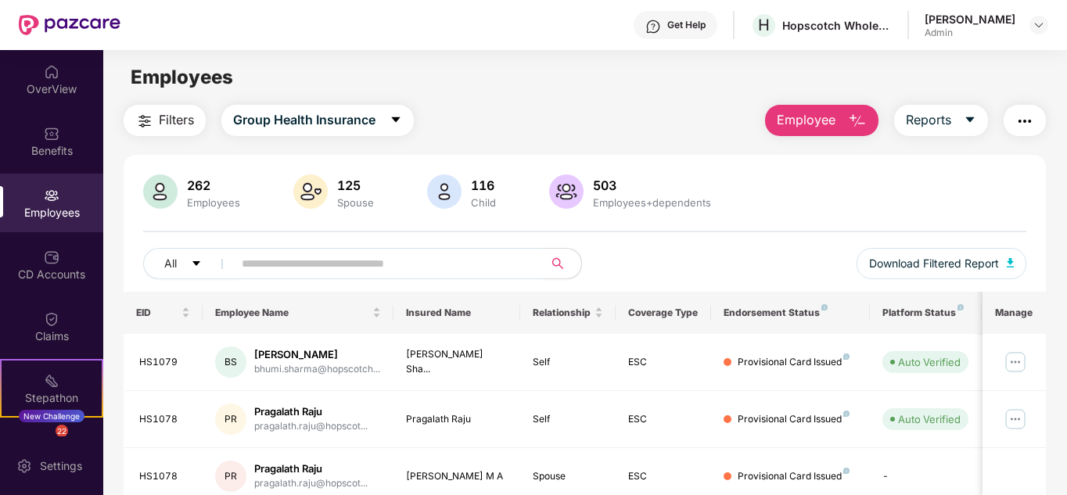
click at [806, 124] on span "Employee" at bounding box center [806, 120] width 59 height 20
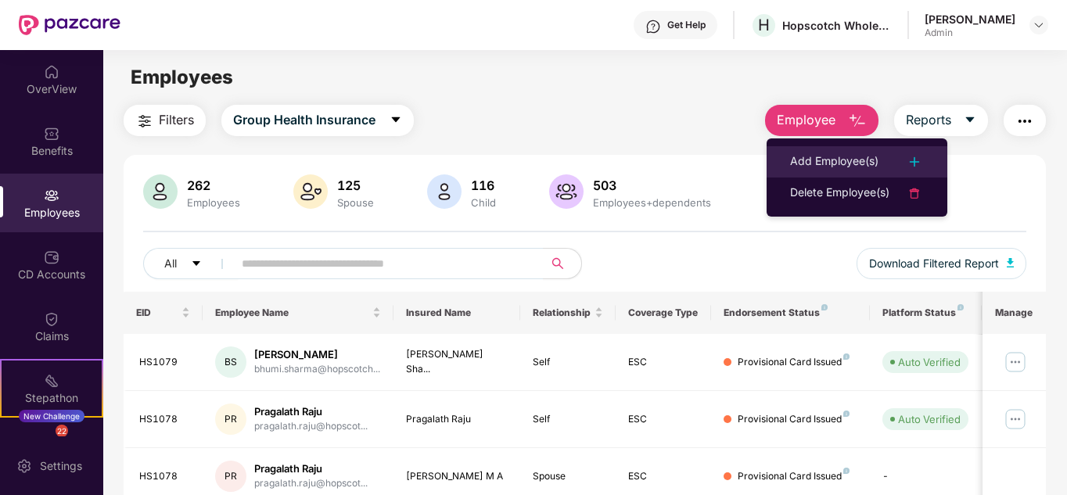
click at [808, 153] on div "Add Employee(s)" at bounding box center [834, 162] width 88 height 19
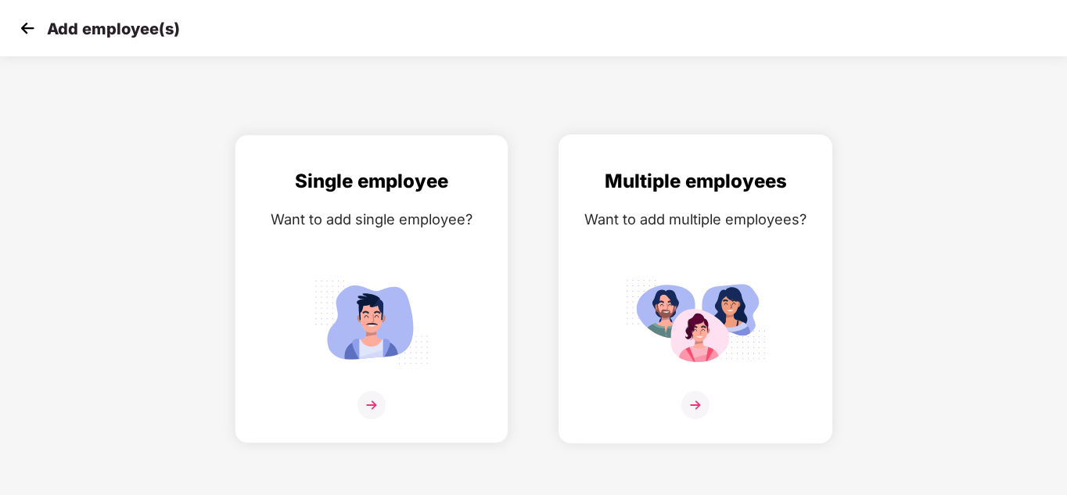
click at [640, 301] on img at bounding box center [695, 322] width 141 height 98
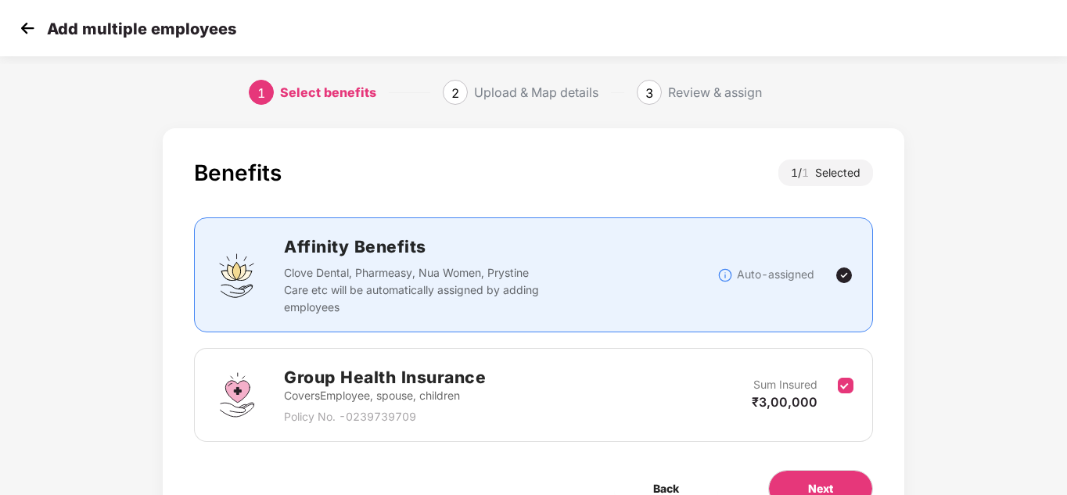
scroll to position [83, 0]
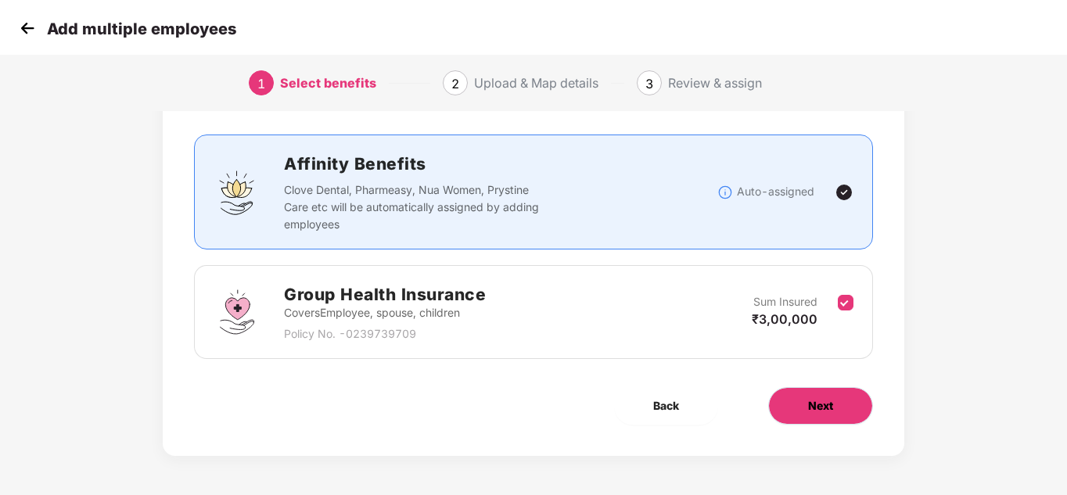
click at [818, 401] on span "Next" at bounding box center [820, 406] width 25 height 17
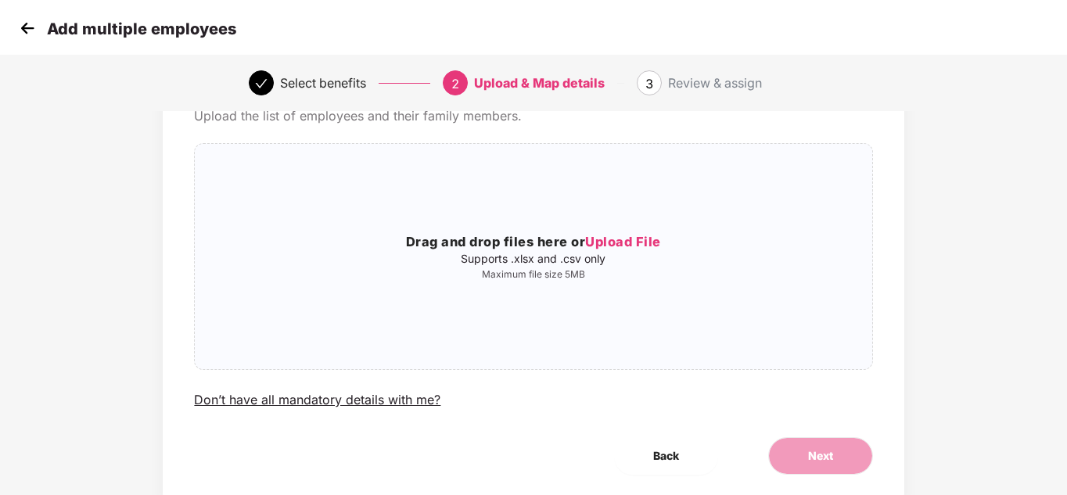
scroll to position [0, 0]
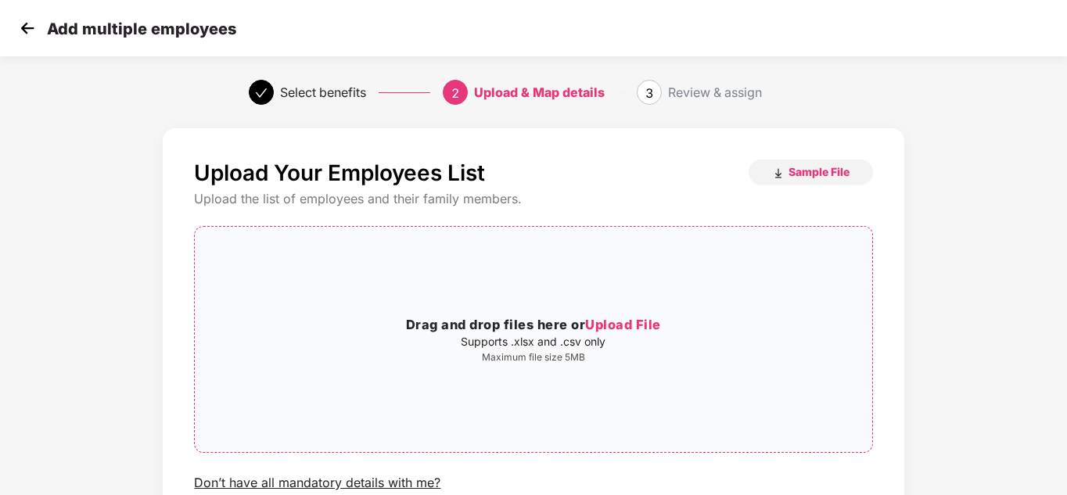
click at [627, 323] on span "Upload File" at bounding box center [623, 325] width 76 height 16
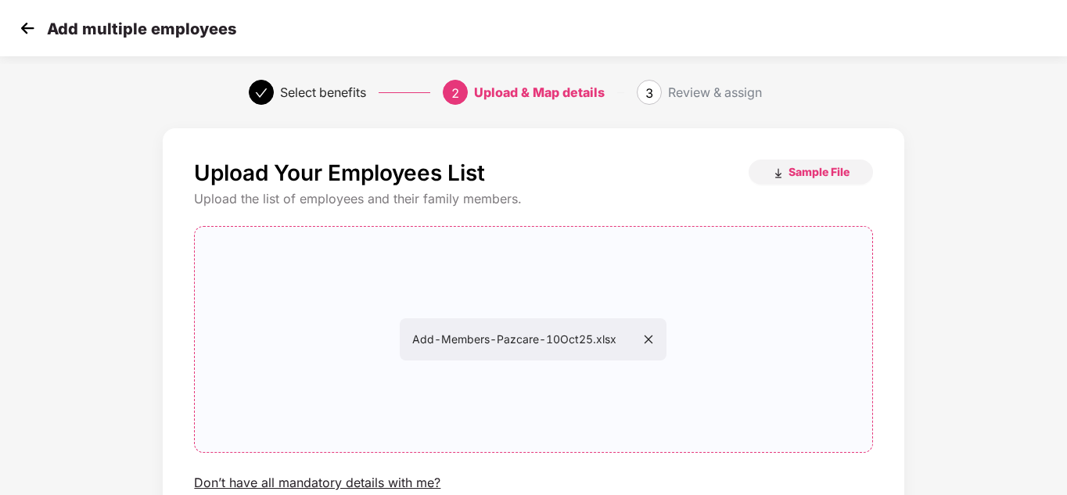
scroll to position [133, 0]
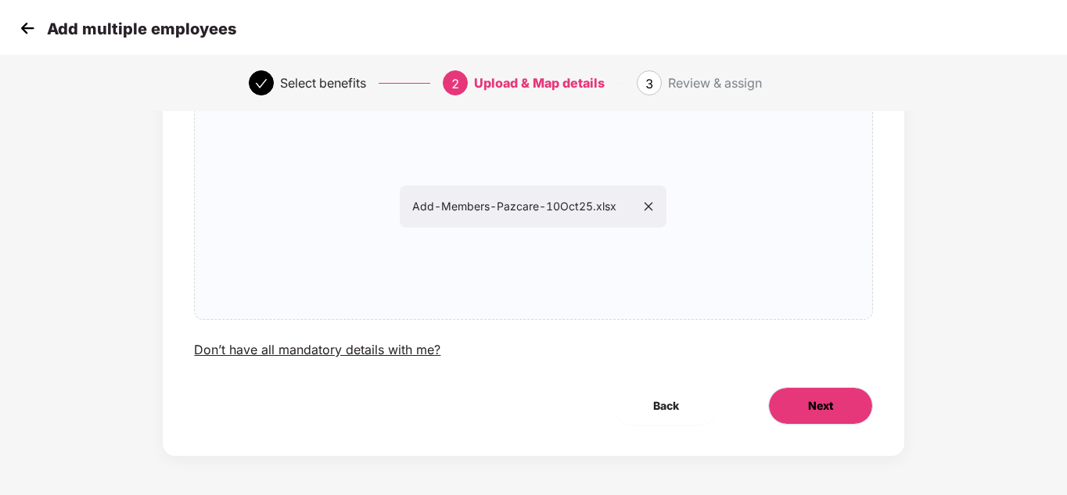
click at [830, 412] on span "Next" at bounding box center [820, 406] width 25 height 17
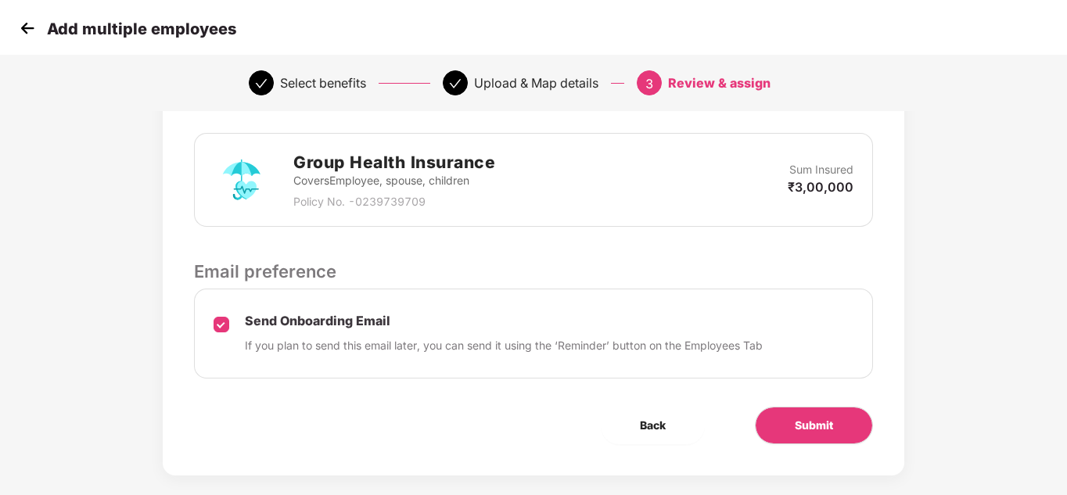
scroll to position [378, 0]
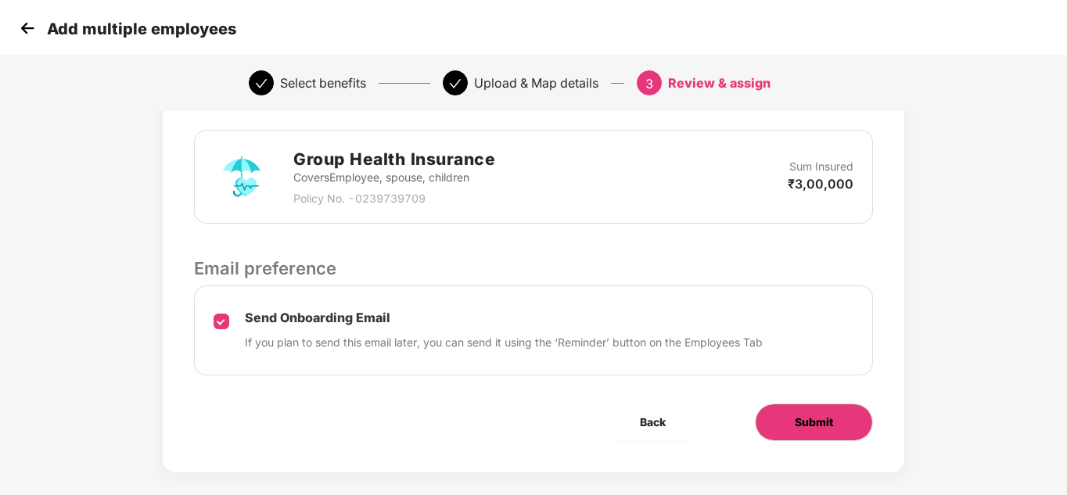
click at [802, 434] on button "Submit" at bounding box center [814, 423] width 118 height 38
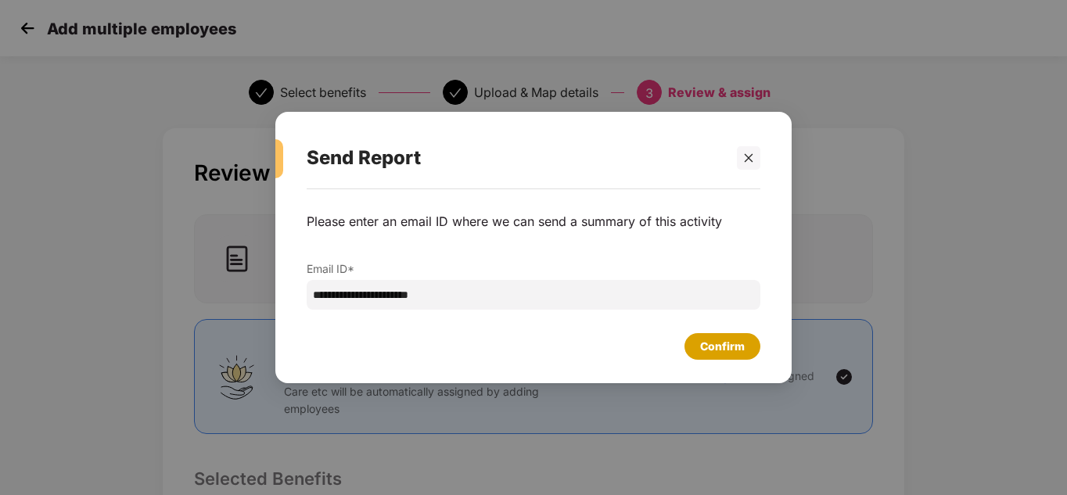
click at [698, 347] on div "Confirm" at bounding box center [723, 346] width 76 height 27
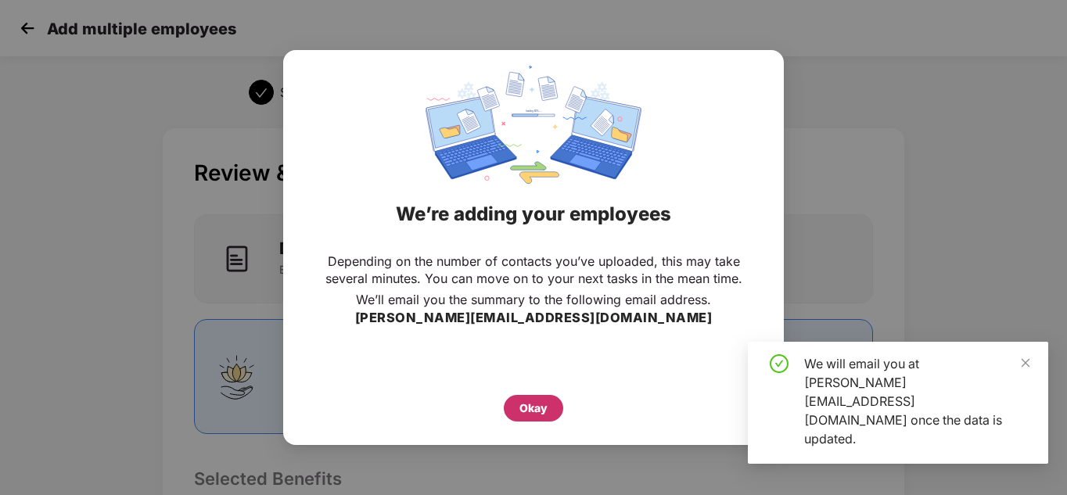
click at [508, 416] on div "Okay" at bounding box center [533, 408] width 59 height 27
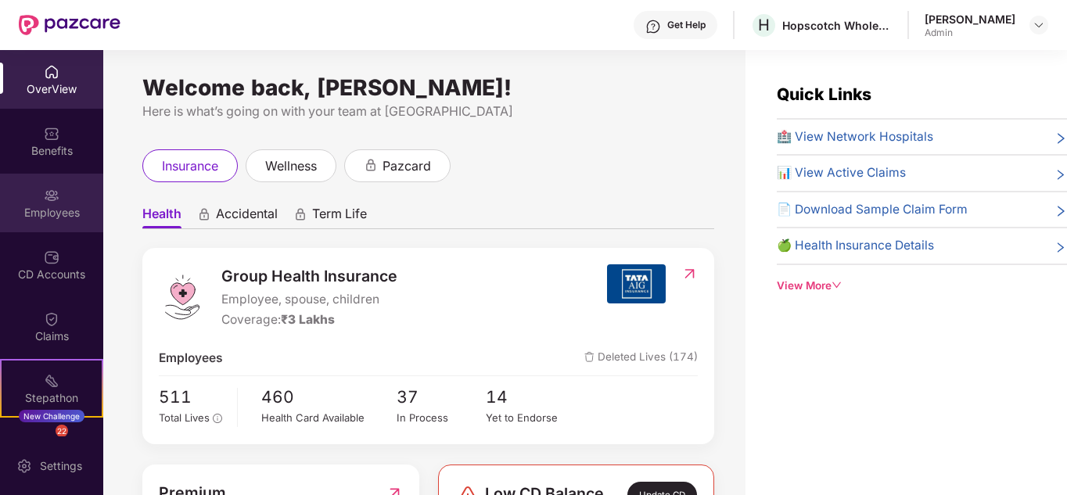
click at [44, 215] on div "Employees" at bounding box center [51, 213] width 103 height 16
